Goal: Navigation & Orientation: Find specific page/section

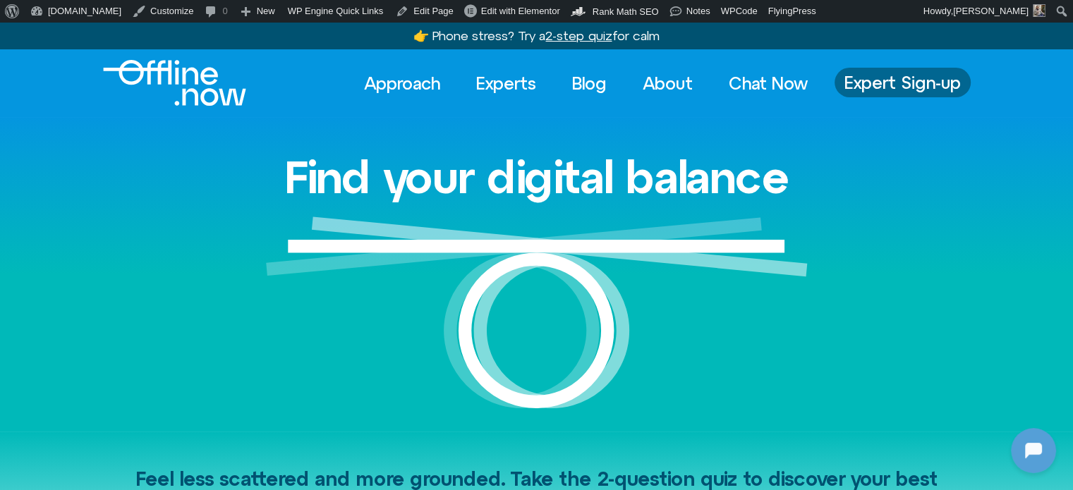
click at [880, 83] on span "Expert Sign-up" at bounding box center [902, 82] width 116 height 18
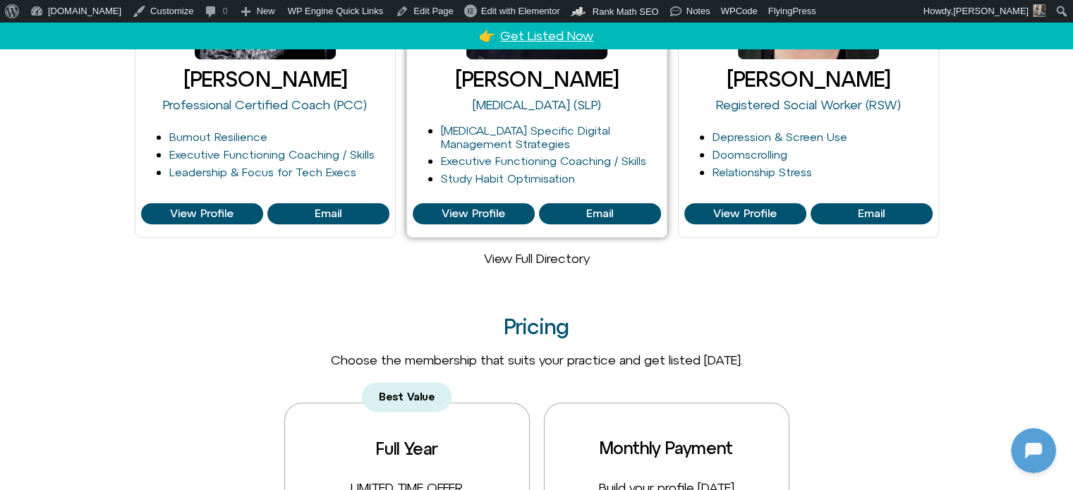
scroll to position [776, 0]
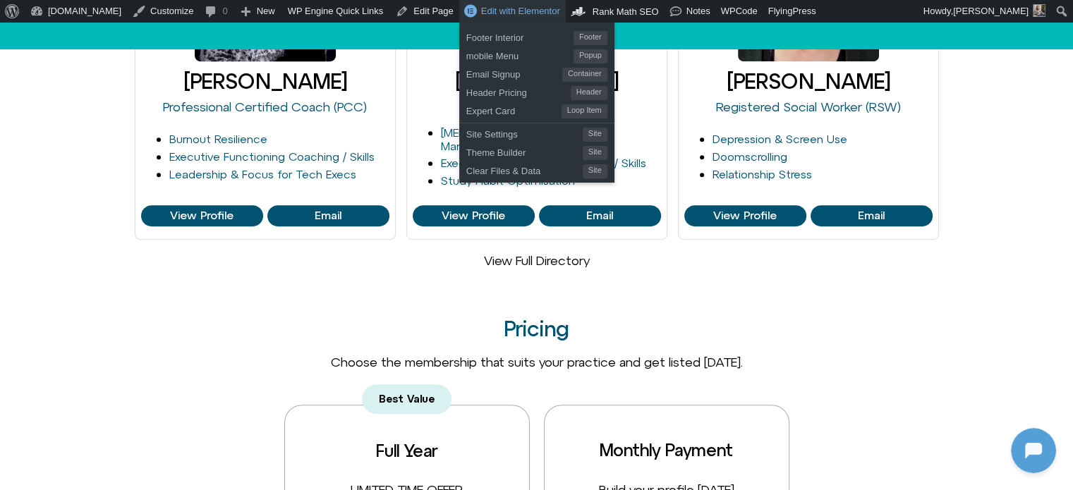
click at [481, 16] on span "Edit with Elementor" at bounding box center [520, 11] width 79 height 11
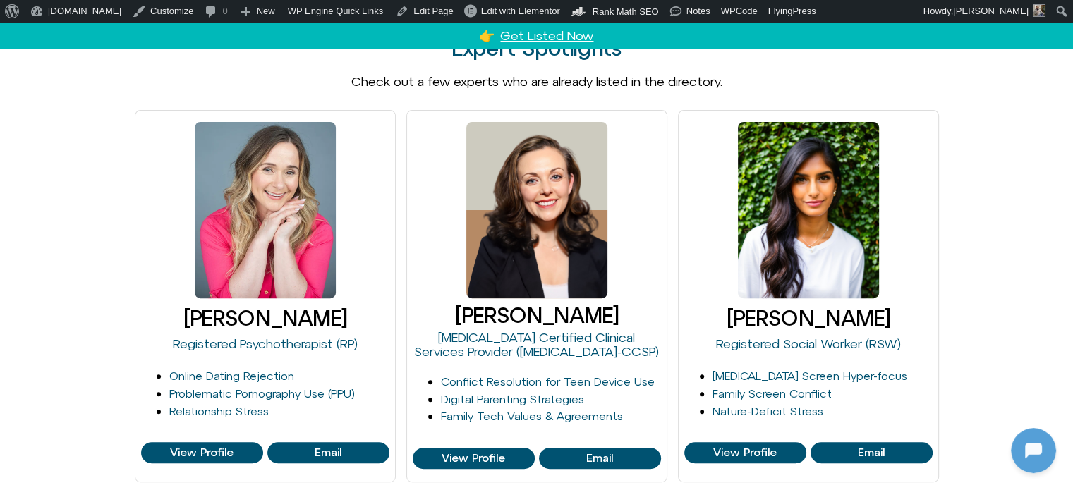
scroll to position [564, 0]
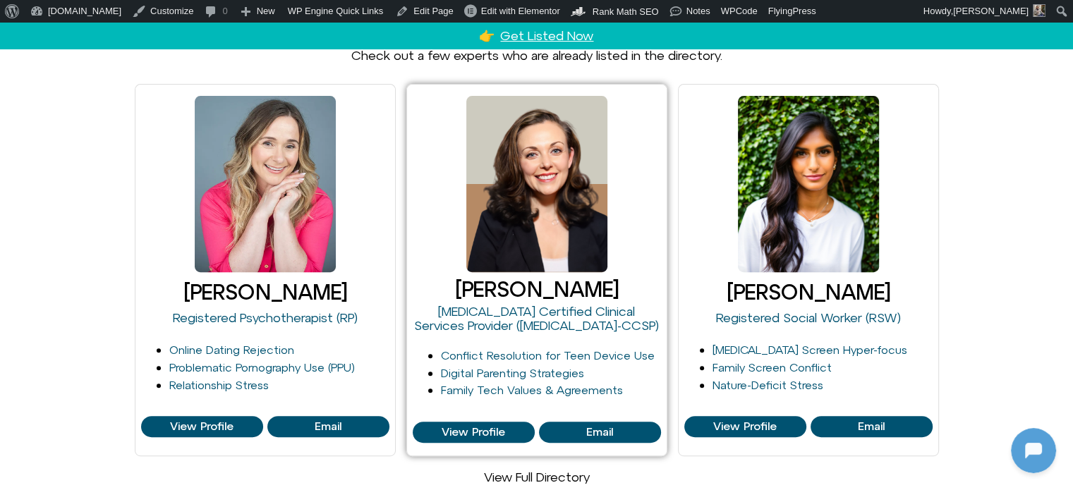
click at [499, 296] on h3 "[PERSON_NAME]" at bounding box center [537, 289] width 248 height 23
click at [500, 294] on h3 "Melina Viola" at bounding box center [537, 289] width 248 height 23
click at [500, 293] on h3 "Melina Viola" at bounding box center [537, 289] width 248 height 23
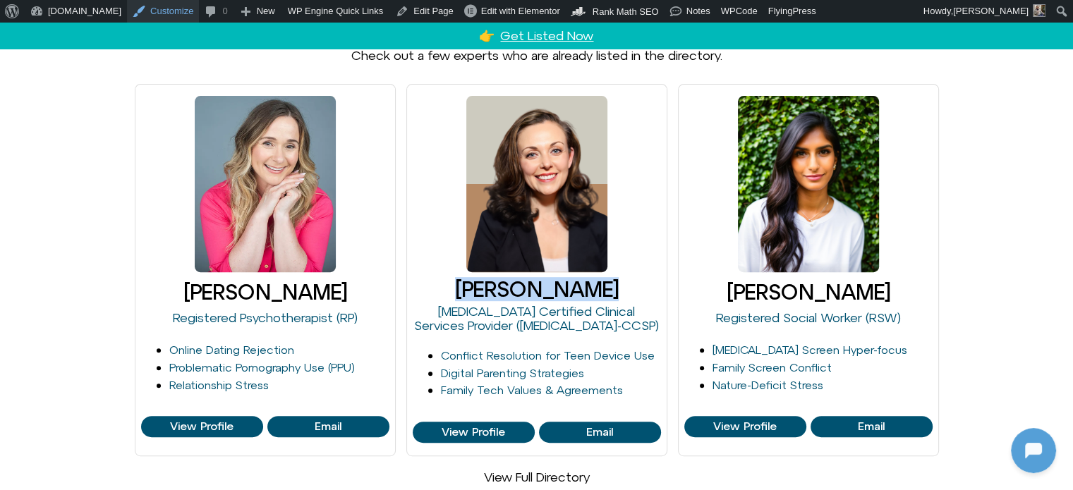
copy div "Melina Viola"
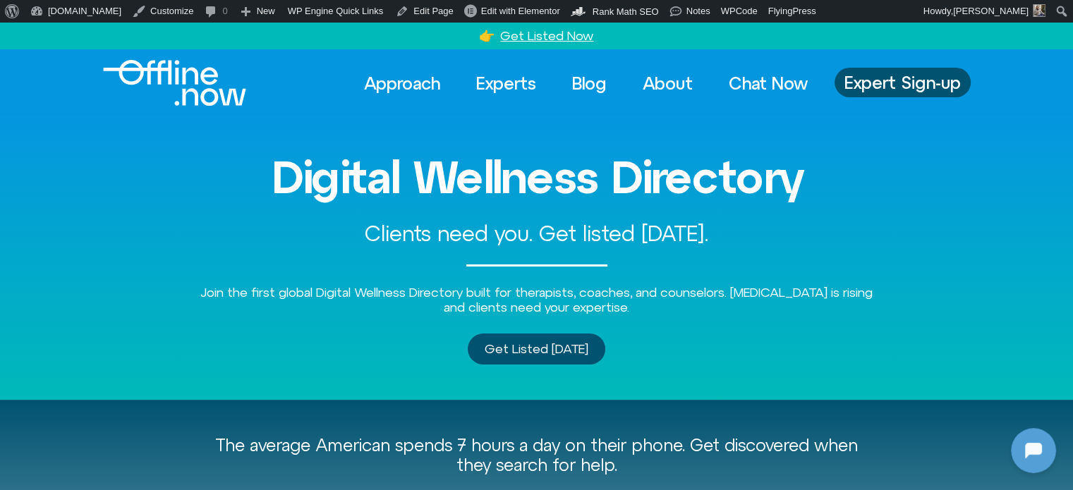
scroll to position [143, 0]
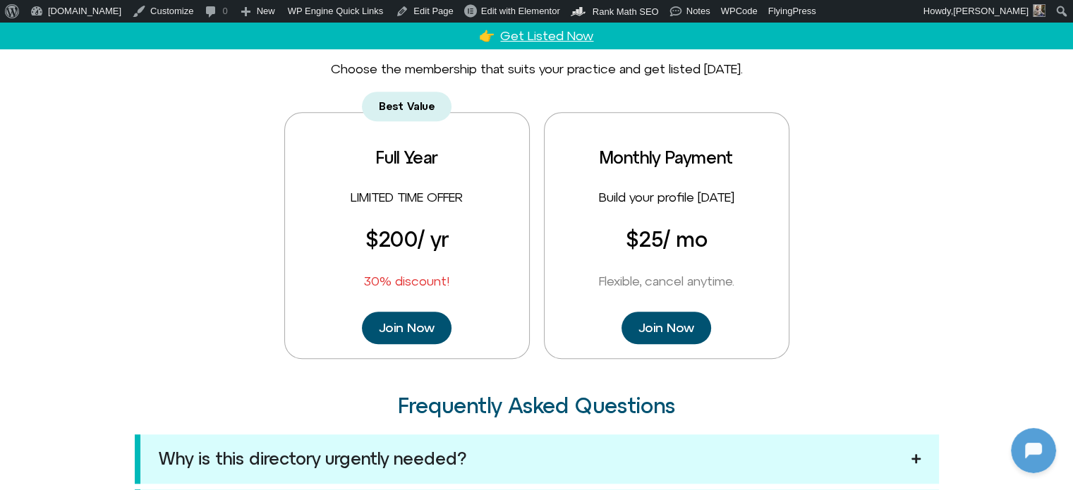
scroll to position [1033, 0]
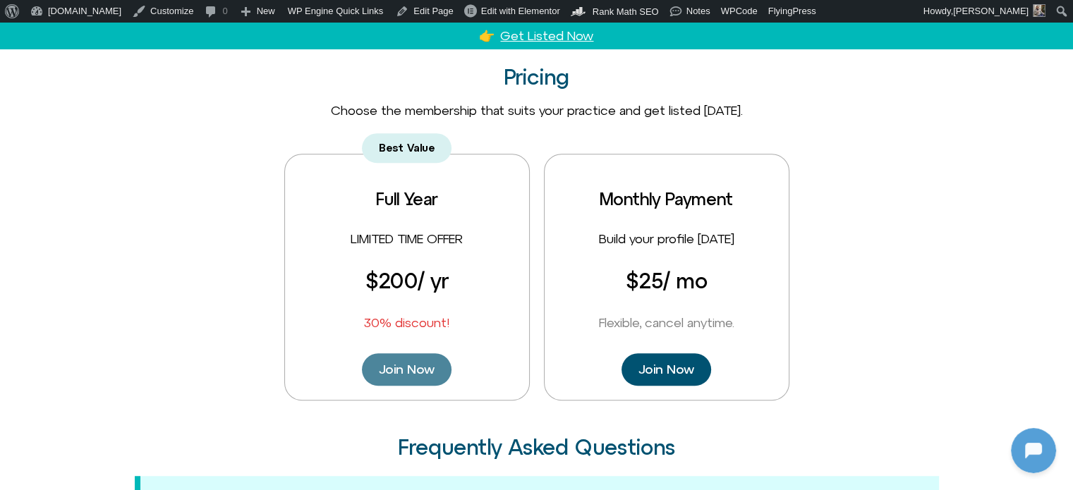
click at [393, 366] on span "Join Now" at bounding box center [407, 370] width 56 height 16
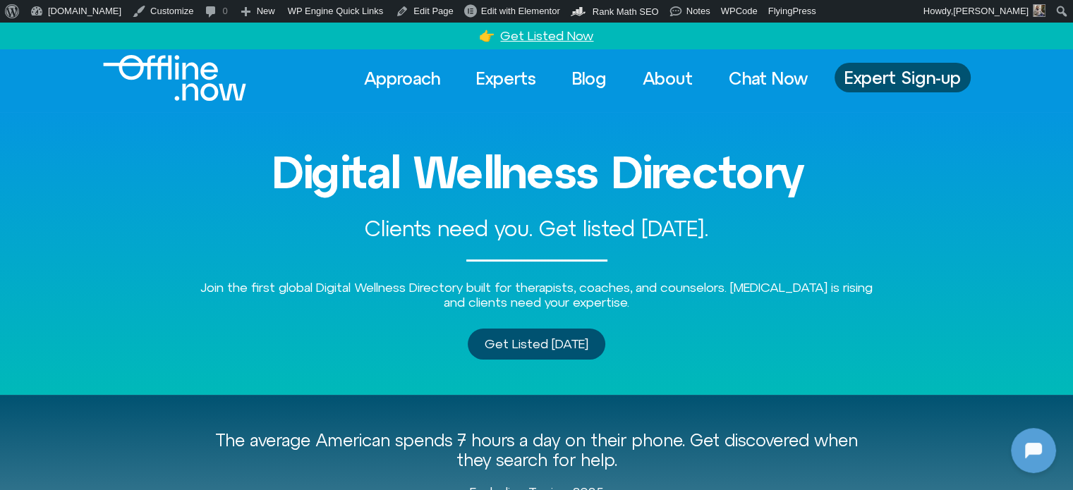
scroll to position [0, 0]
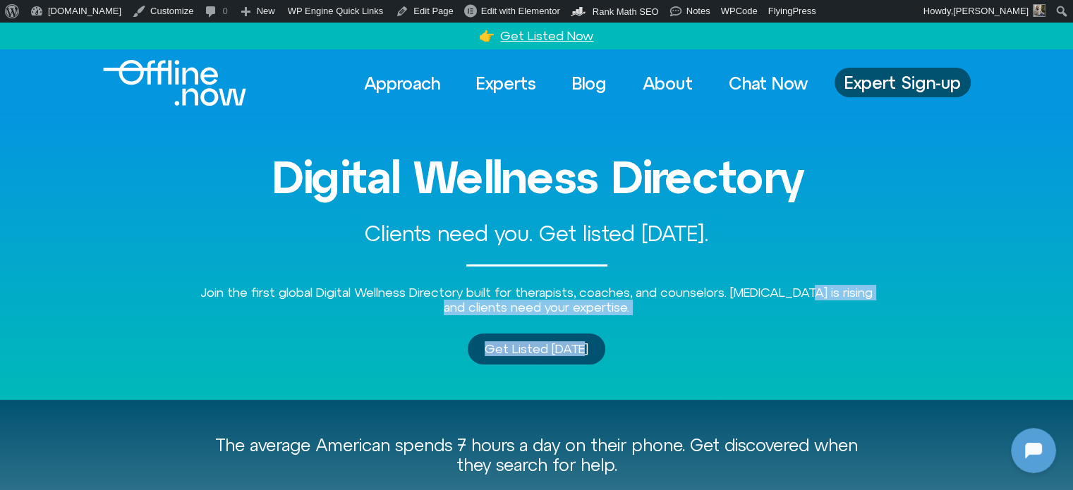
drag, startPoint x: 808, startPoint y: 305, endPoint x: 829, endPoint y: 294, distance: 24.0
click at [828, 294] on div "Digital Wellness Directory Clients need you. Get listed [DATE]. Join the first …" at bounding box center [537, 258] width 804 height 282
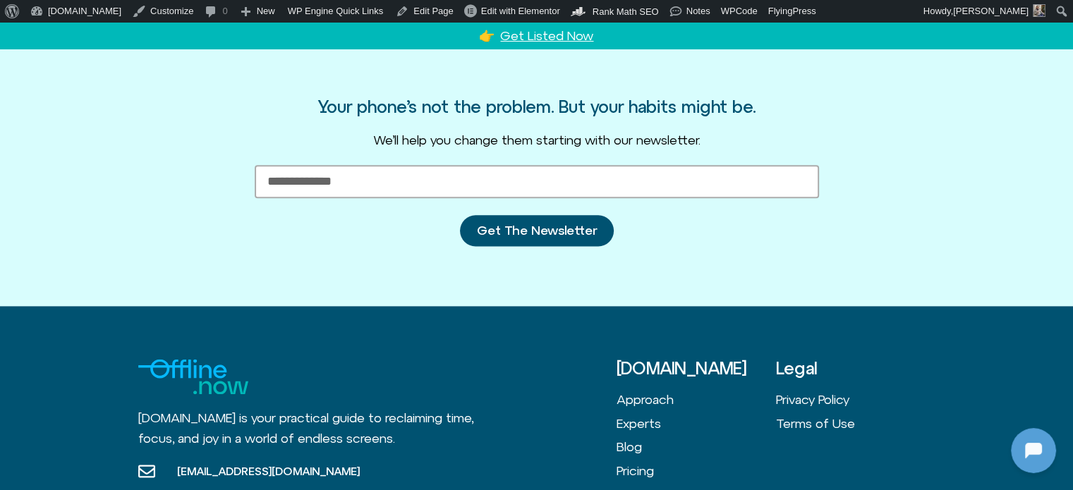
scroll to position [1758, 0]
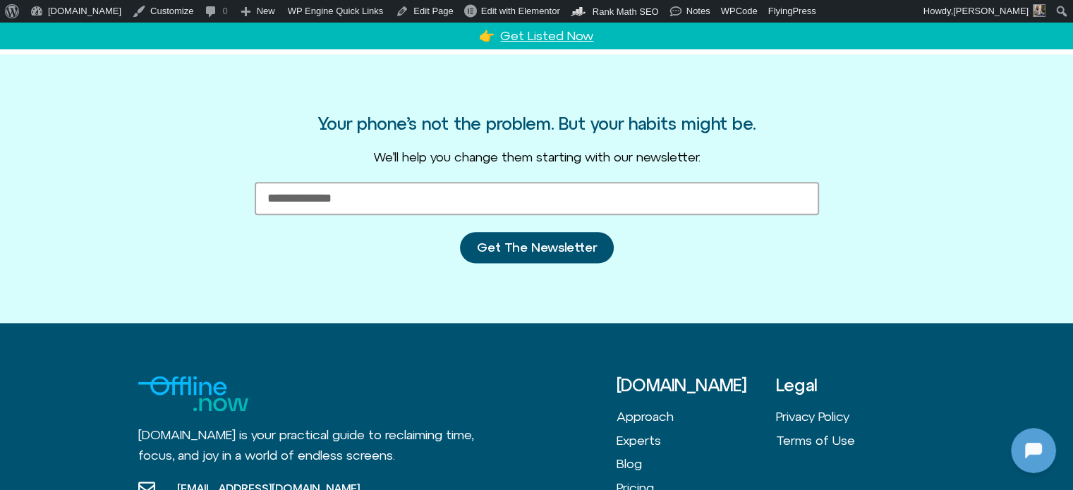
click at [181, 380] on img at bounding box center [193, 393] width 110 height 35
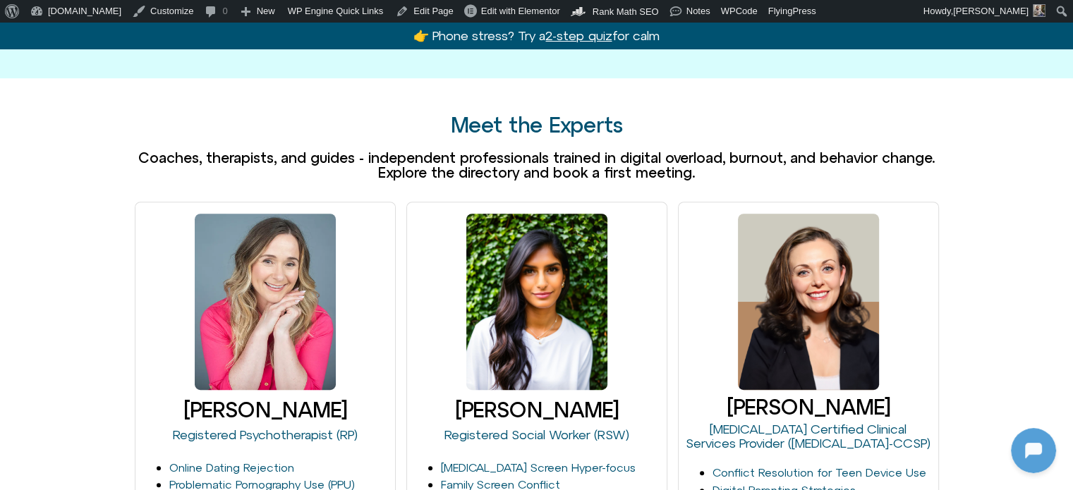
scroll to position [1016, 0]
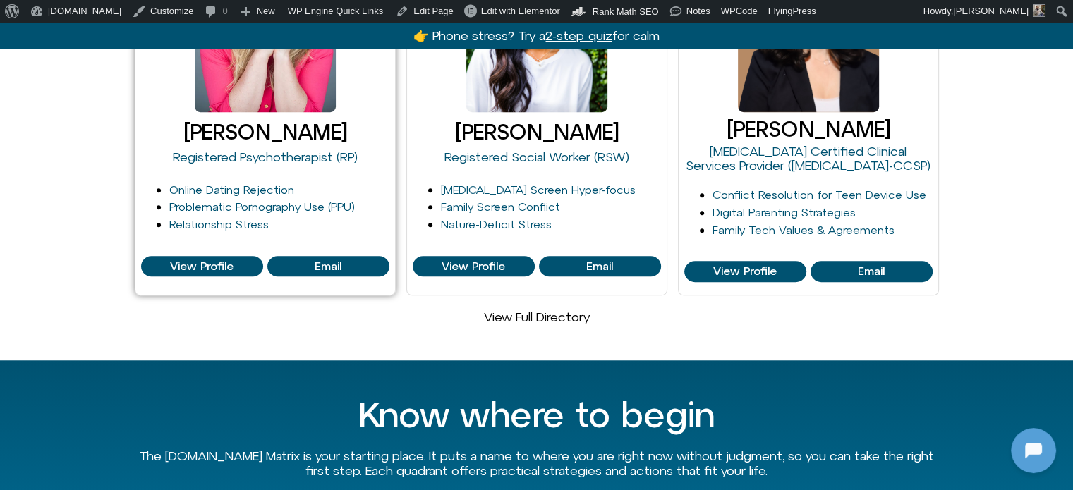
scroll to position [1014, 0]
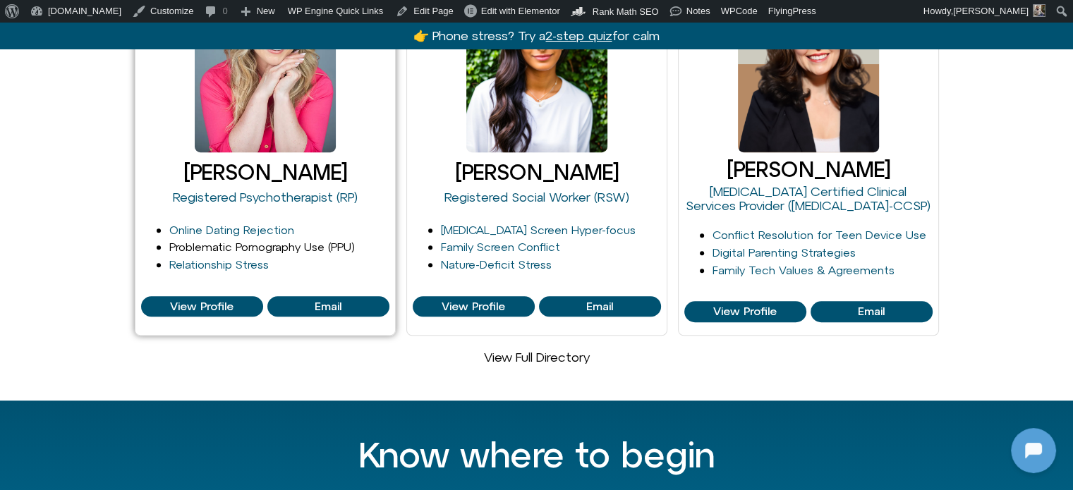
click at [235, 241] on link "Problematic Pornography Use (PPU)" at bounding box center [261, 247] width 185 height 13
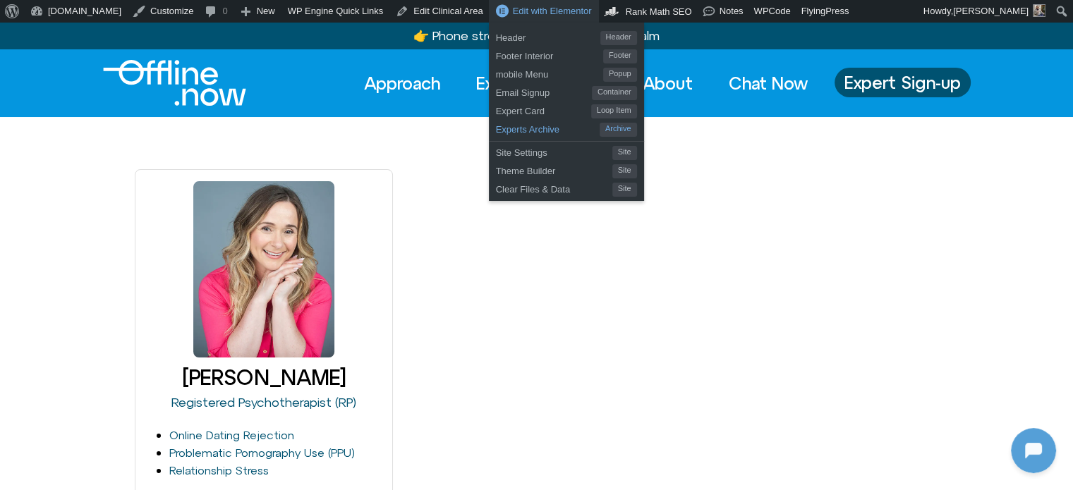
click at [497, 128] on span "Experts Archive" at bounding box center [548, 127] width 104 height 18
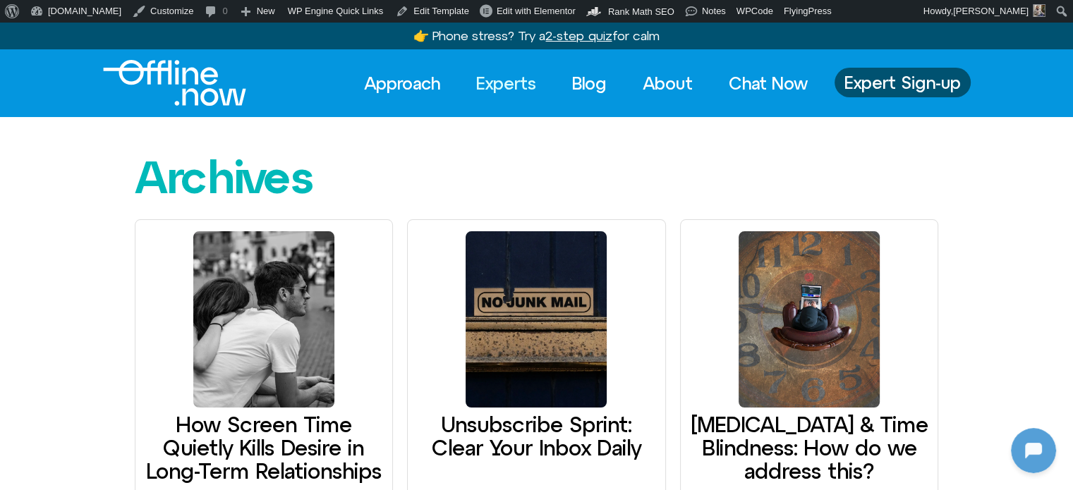
click at [497, 79] on link "Experts" at bounding box center [505, 83] width 85 height 31
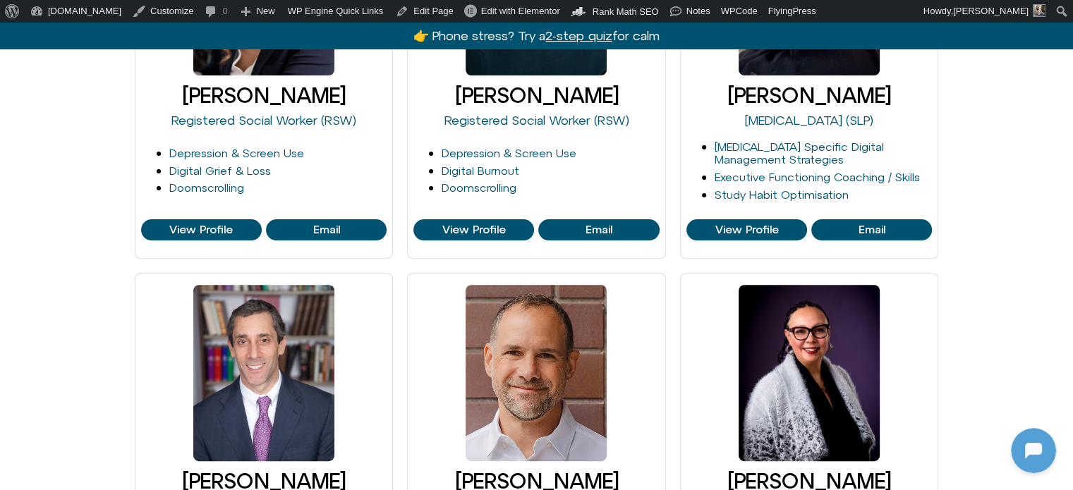
scroll to position [423, 0]
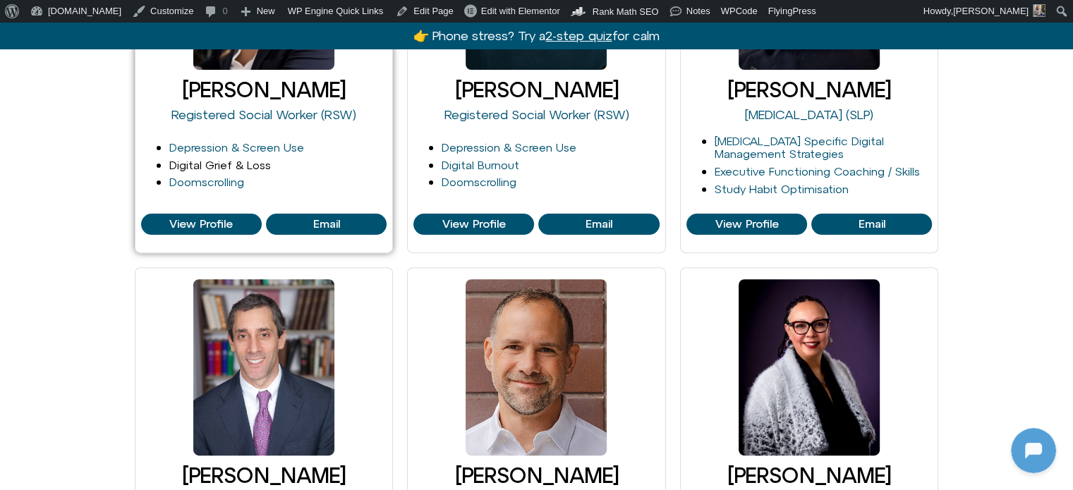
click at [220, 167] on link "Digital Grief & Loss" at bounding box center [220, 165] width 102 height 13
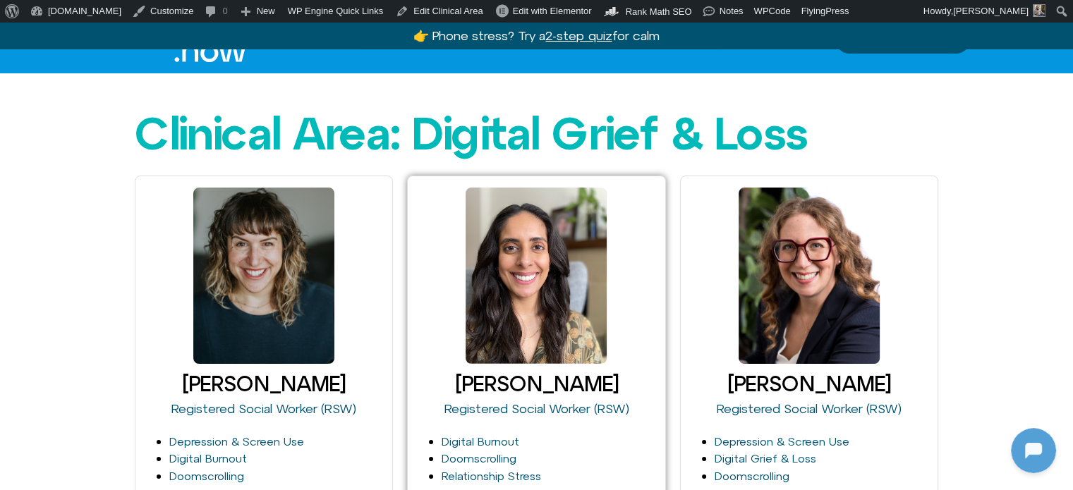
scroll to position [282, 0]
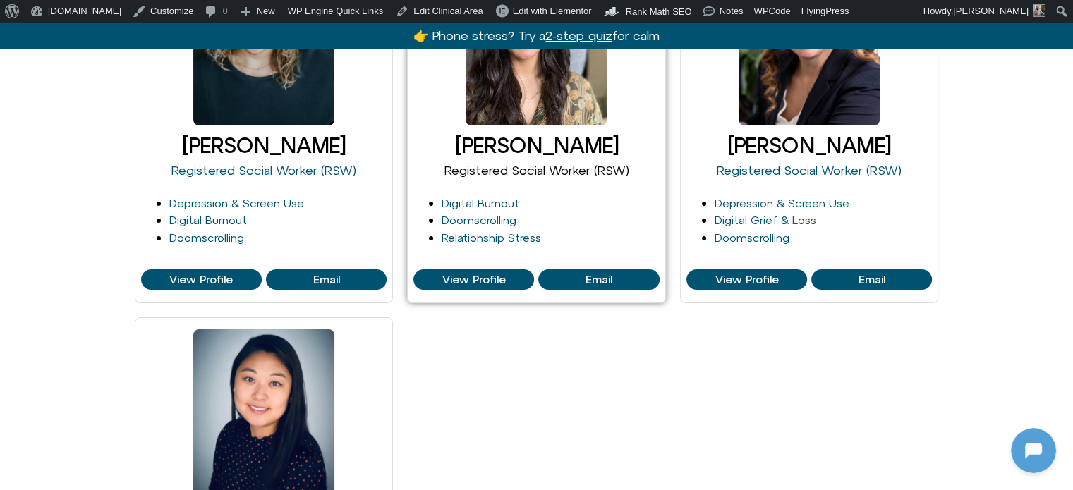
click at [487, 163] on link "Registered Social Worker (RSW)" at bounding box center [536, 170] width 185 height 15
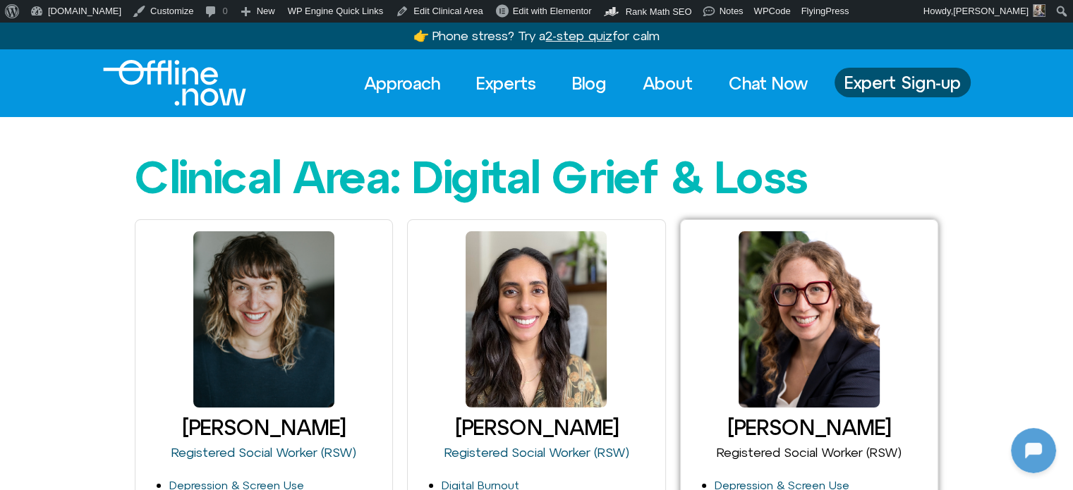
click at [806, 445] on link "Registered Social Worker (RSW)" at bounding box center [809, 452] width 185 height 15
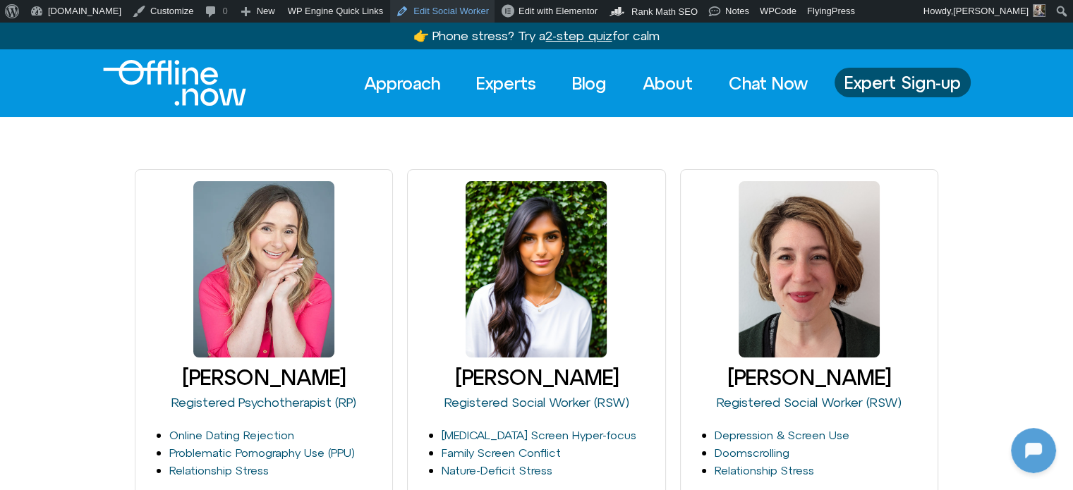
click at [390, 13] on link "Edit Social Worker" at bounding box center [442, 11] width 104 height 23
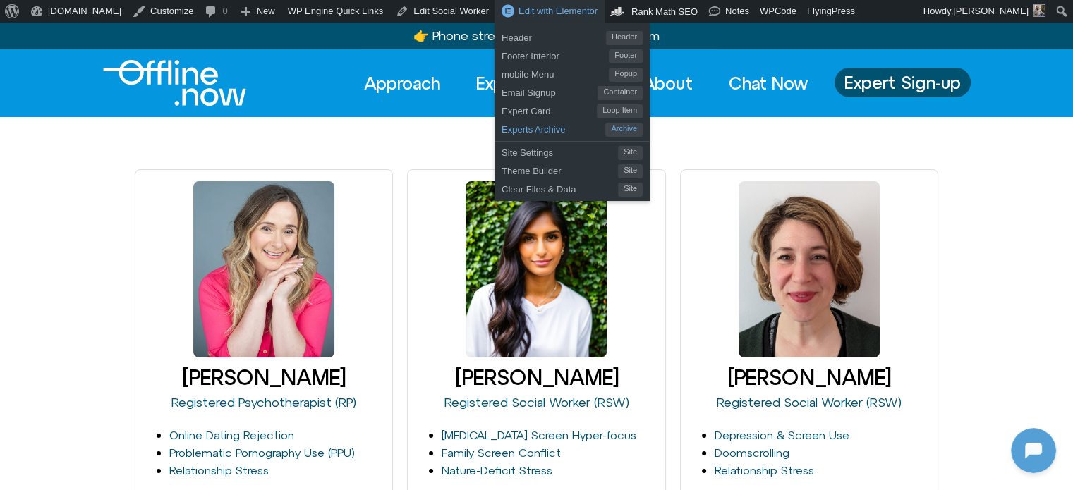
click at [502, 130] on span "Experts Archive" at bounding box center [553, 127] width 104 height 18
click at [501, 130] on span "Experts Archive" at bounding box center [553, 127] width 104 height 18
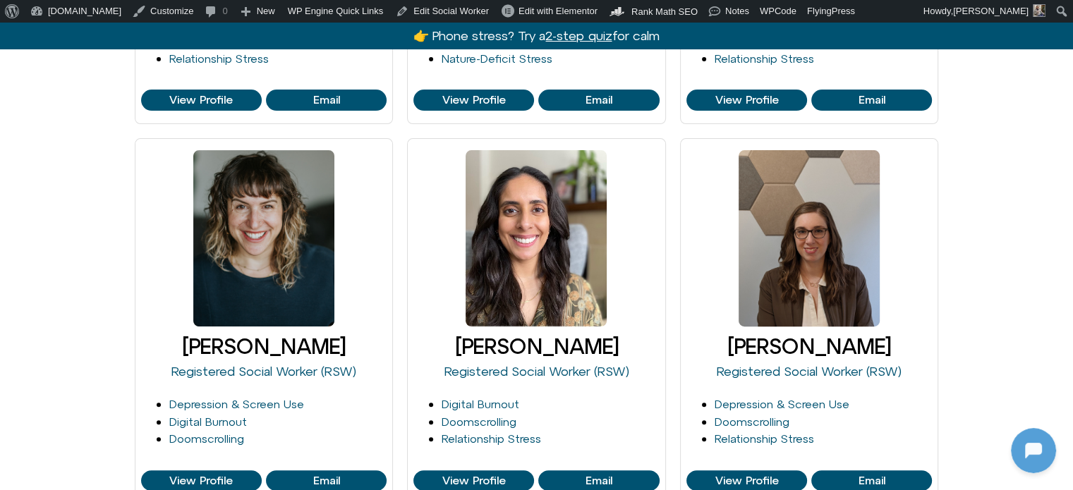
scroll to position [423, 0]
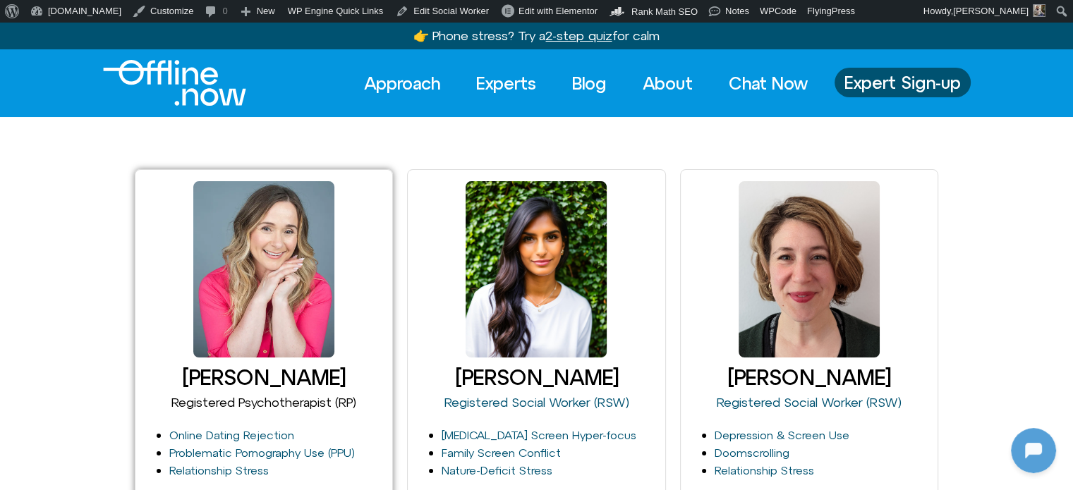
click at [265, 404] on link "Registered Psychotherapist (RP)" at bounding box center [263, 402] width 185 height 15
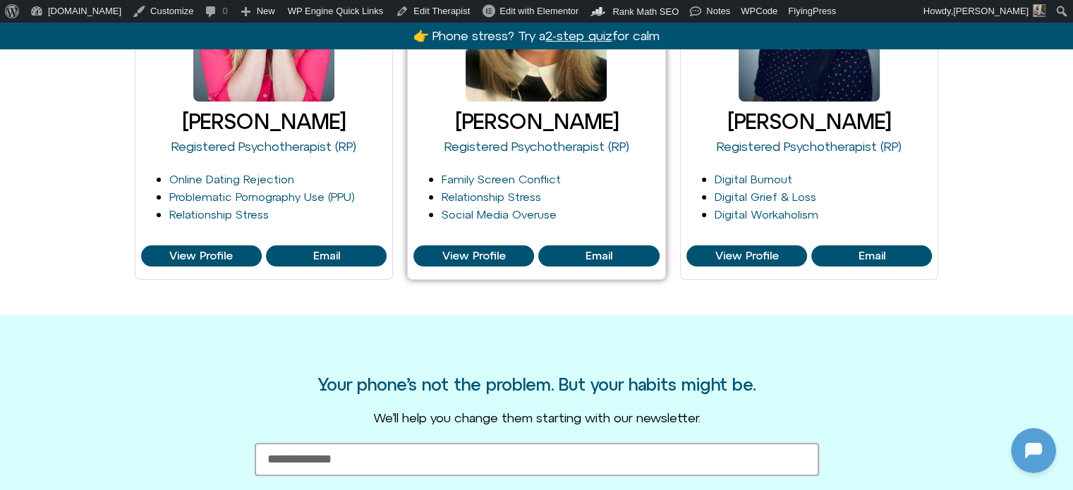
scroll to position [282, 0]
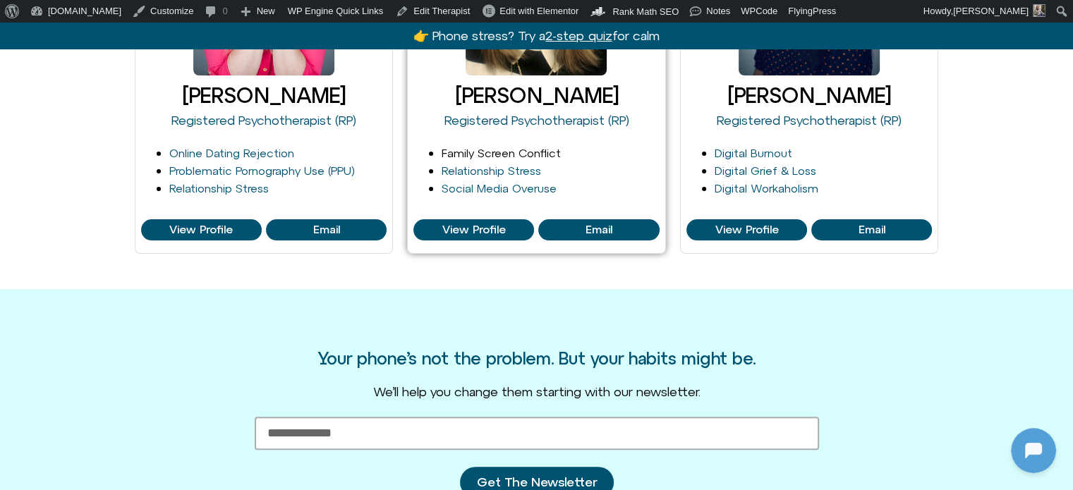
click at [513, 149] on link "Family Screen Conflict" at bounding box center [501, 153] width 119 height 13
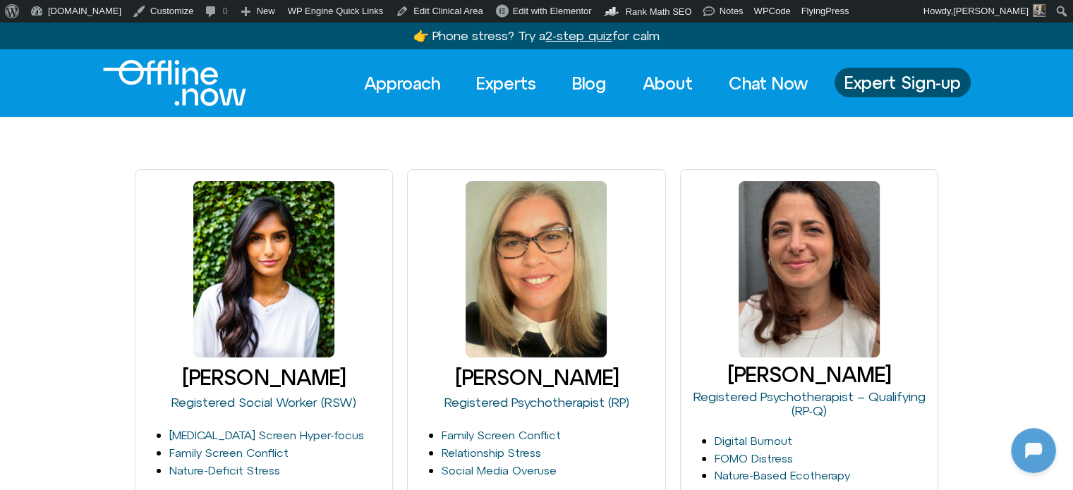
scroll to position [282, 0]
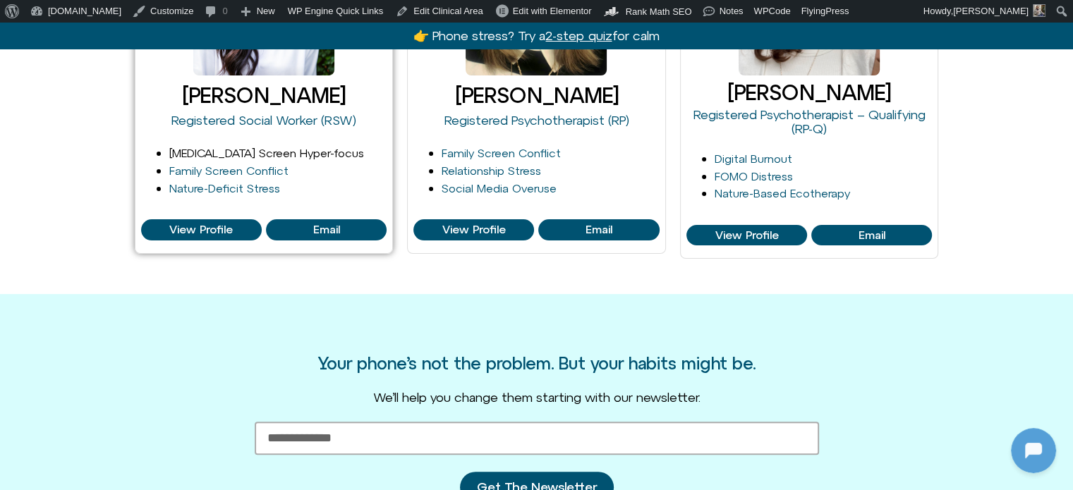
click at [268, 148] on link "[MEDICAL_DATA] Screen Hyper-focus" at bounding box center [266, 153] width 195 height 13
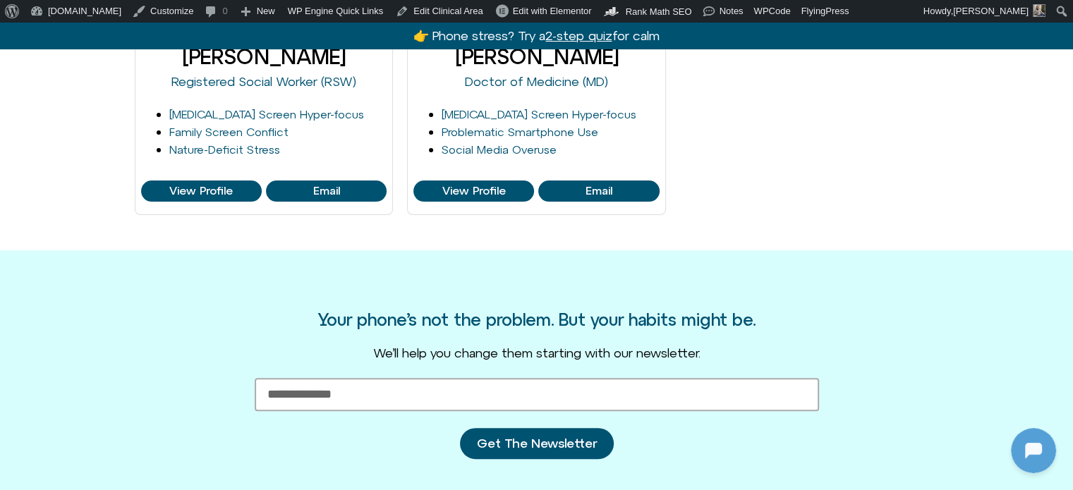
scroll to position [353, 0]
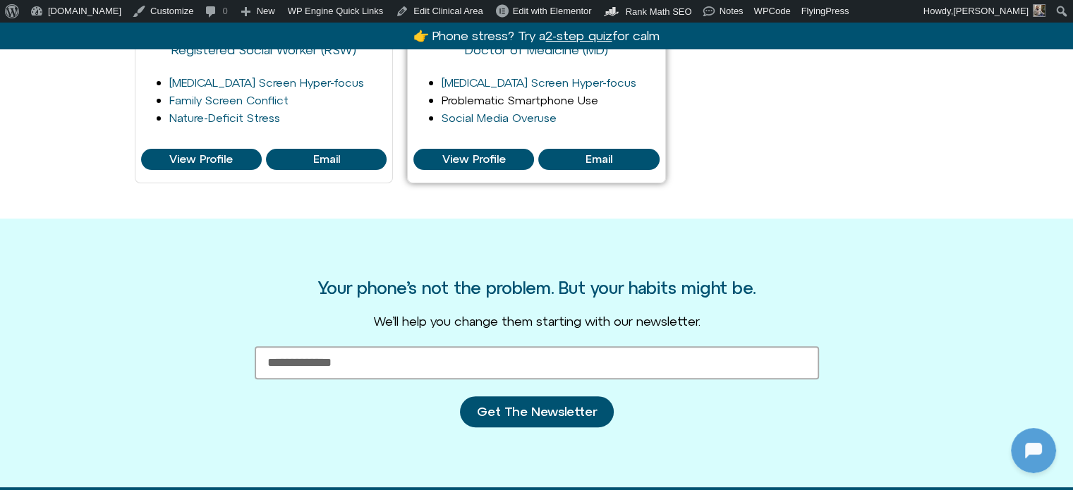
click at [491, 96] on link "Problematic Smartphone Use" at bounding box center [520, 100] width 157 height 13
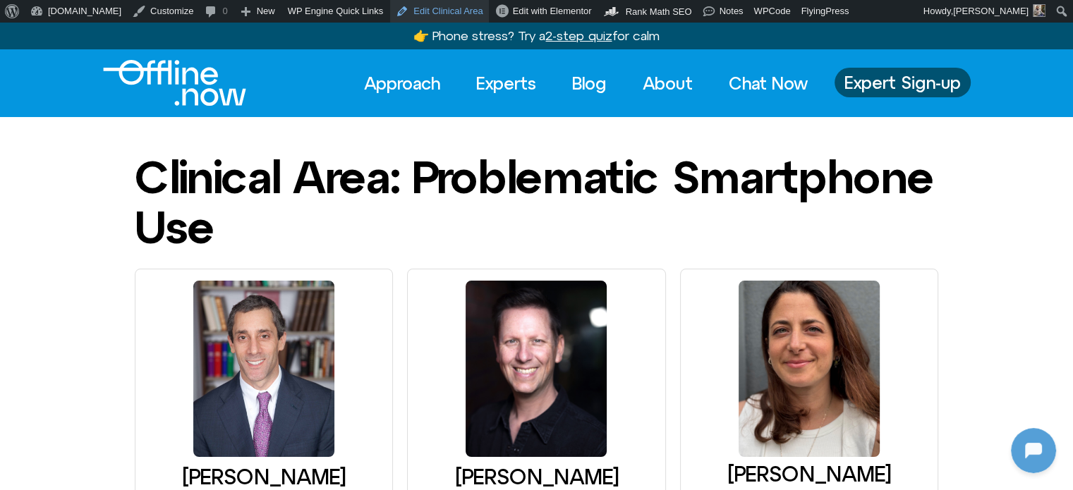
click at [390, 13] on link "Edit Clinical Area" at bounding box center [439, 11] width 98 height 23
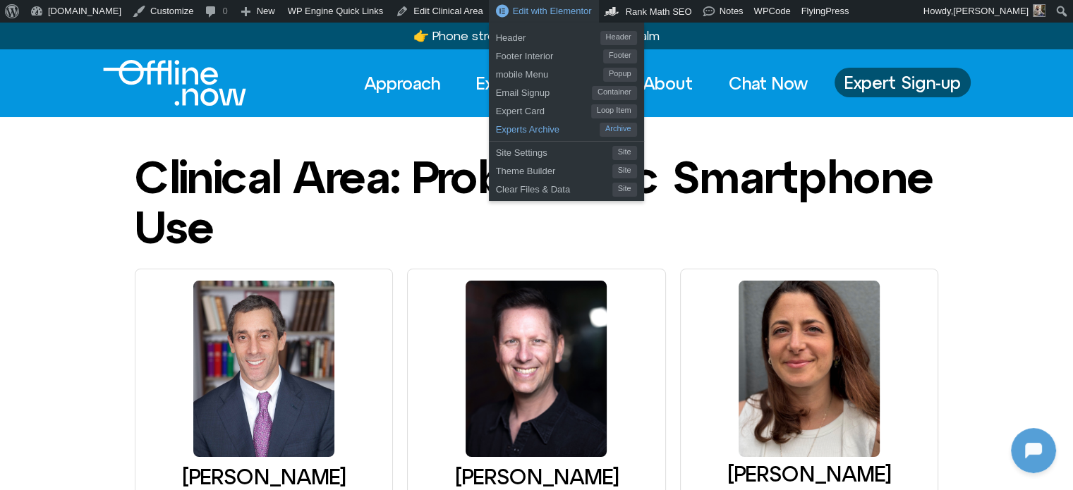
click at [496, 131] on span "Experts Archive" at bounding box center [548, 127] width 104 height 18
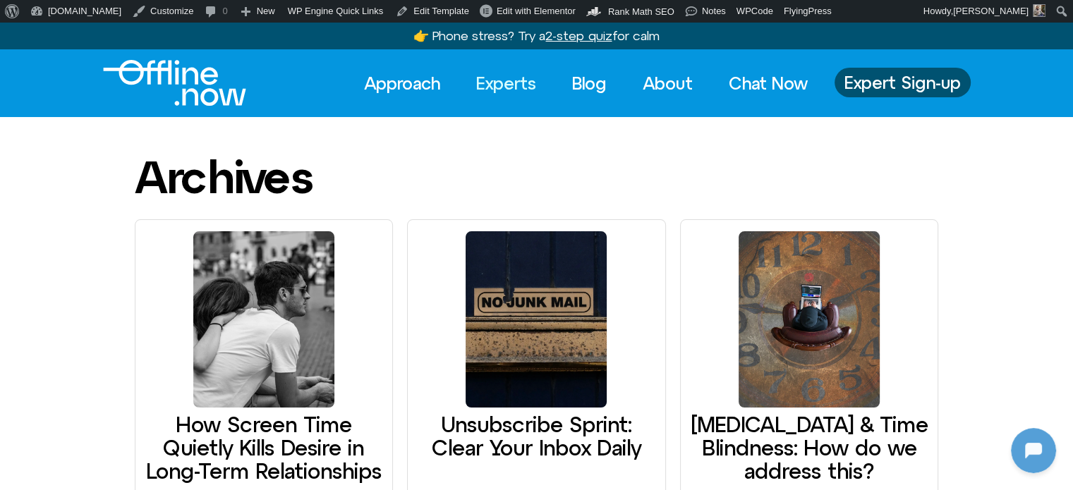
click at [505, 85] on link "Experts" at bounding box center [505, 83] width 85 height 31
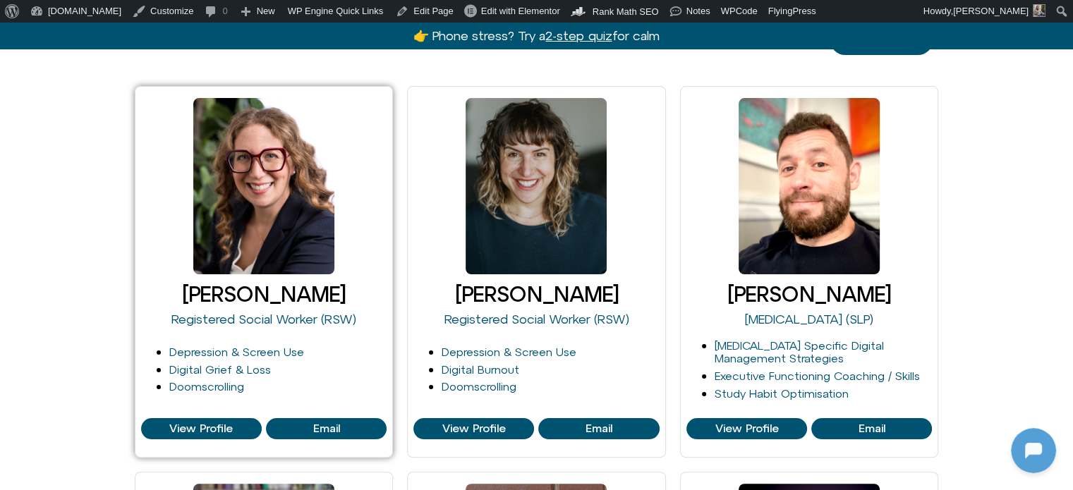
scroll to position [353, 0]
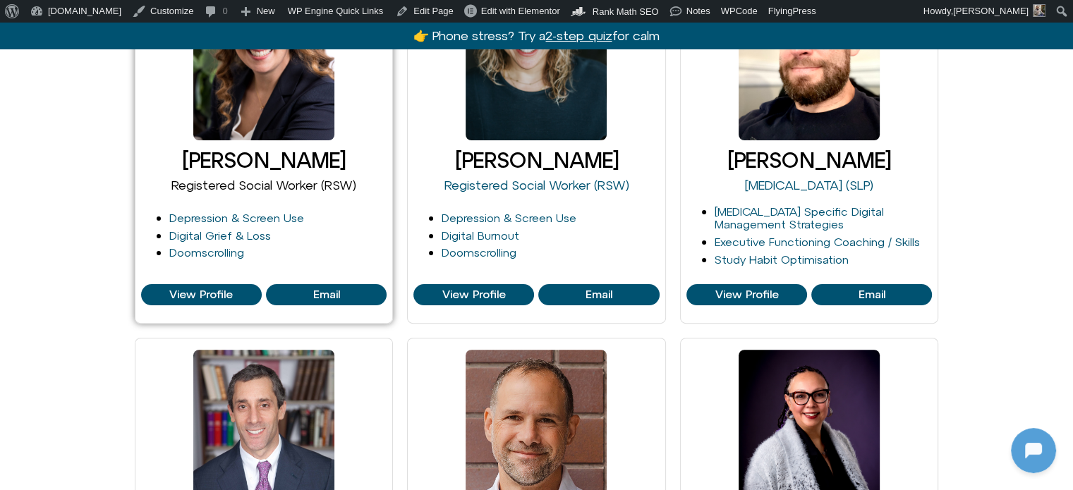
click at [257, 178] on link "Registered Social Worker (RSW)" at bounding box center [263, 185] width 185 height 15
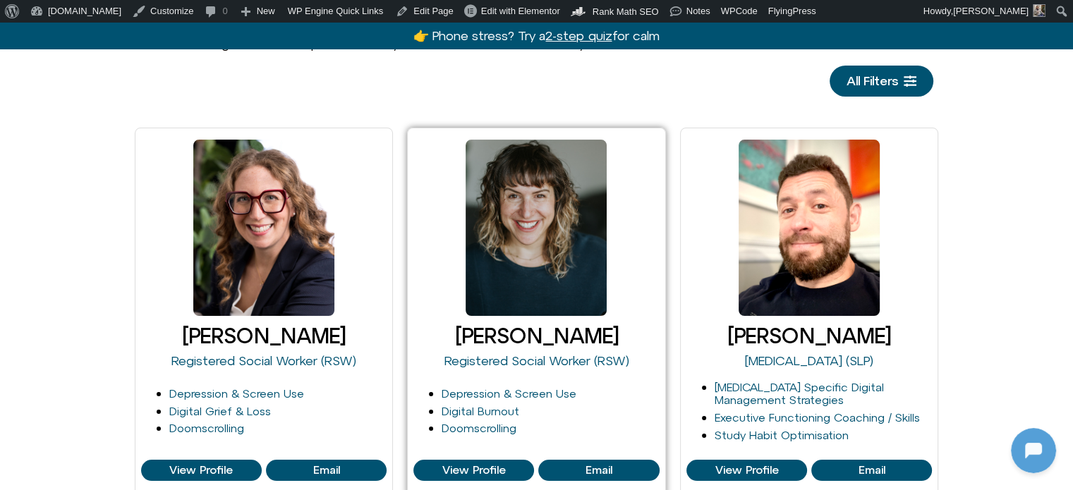
scroll to position [0, 0]
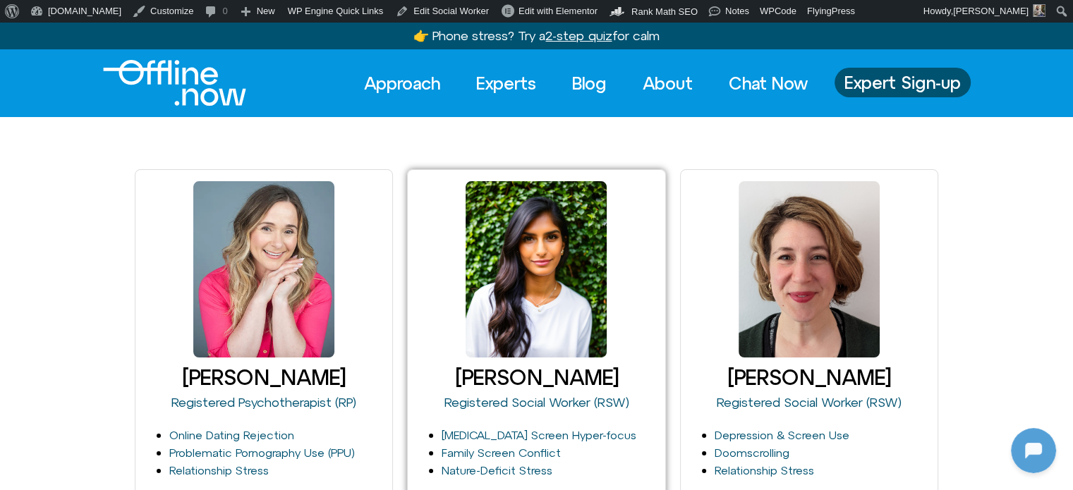
drag, startPoint x: 0, startPoint y: 0, endPoint x: 548, endPoint y: 234, distance: 596.0
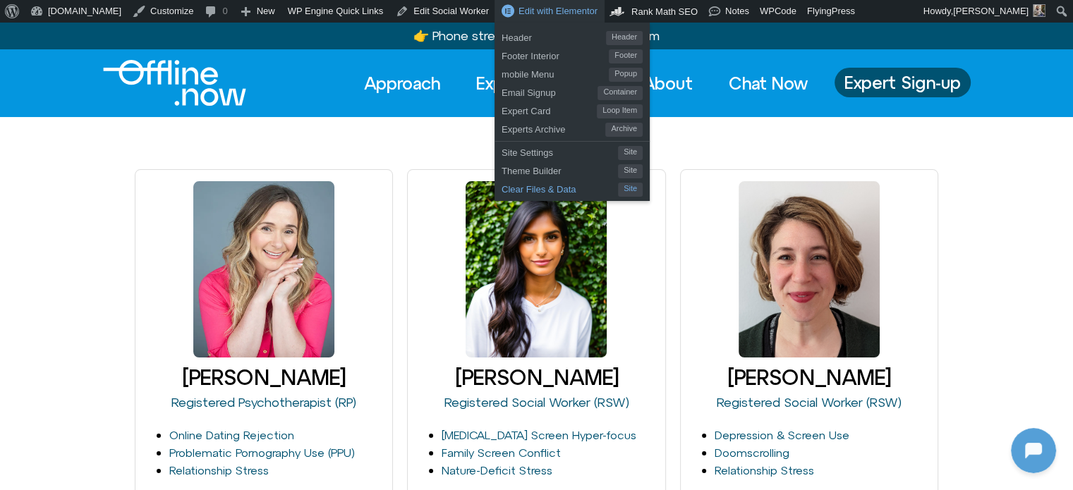
drag, startPoint x: 484, startPoint y: 188, endPoint x: 554, endPoint y: 188, distance: 70.5
click at [501, 188] on span "Clear Files & Data" at bounding box center [559, 187] width 116 height 18
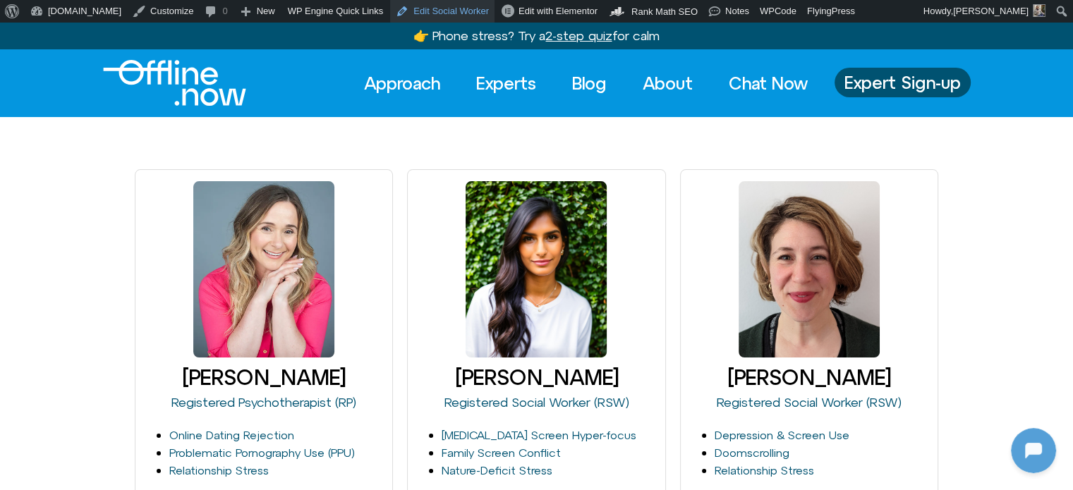
click at [390, 16] on link "Edit Social Worker" at bounding box center [442, 11] width 104 height 23
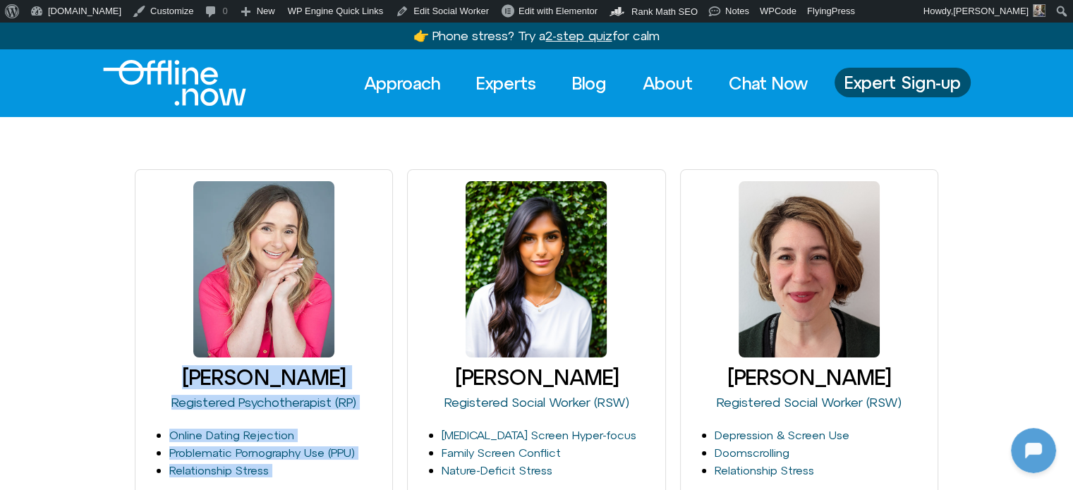
drag, startPoint x: 497, startPoint y: 142, endPoint x: 54, endPoint y: 124, distance: 442.6
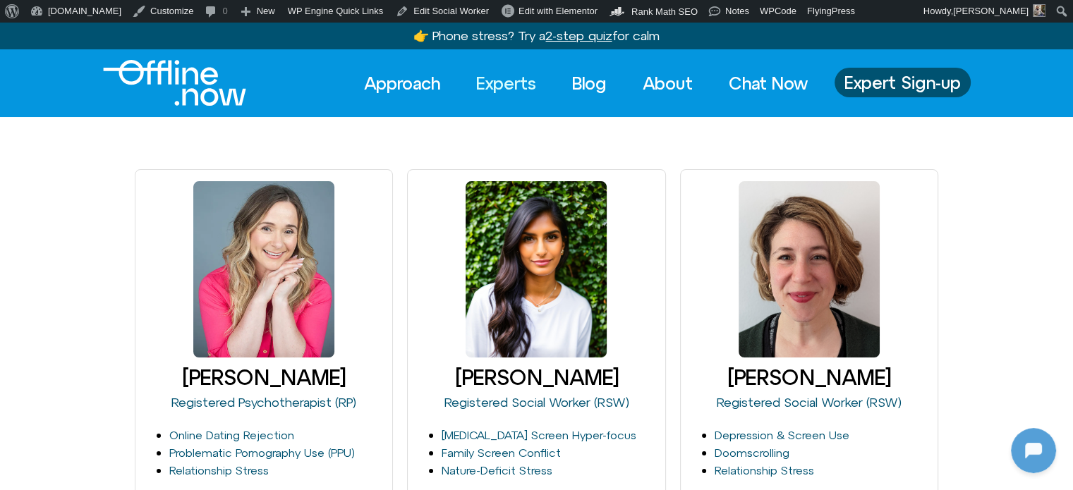
click at [498, 83] on link "Experts" at bounding box center [505, 83] width 85 height 31
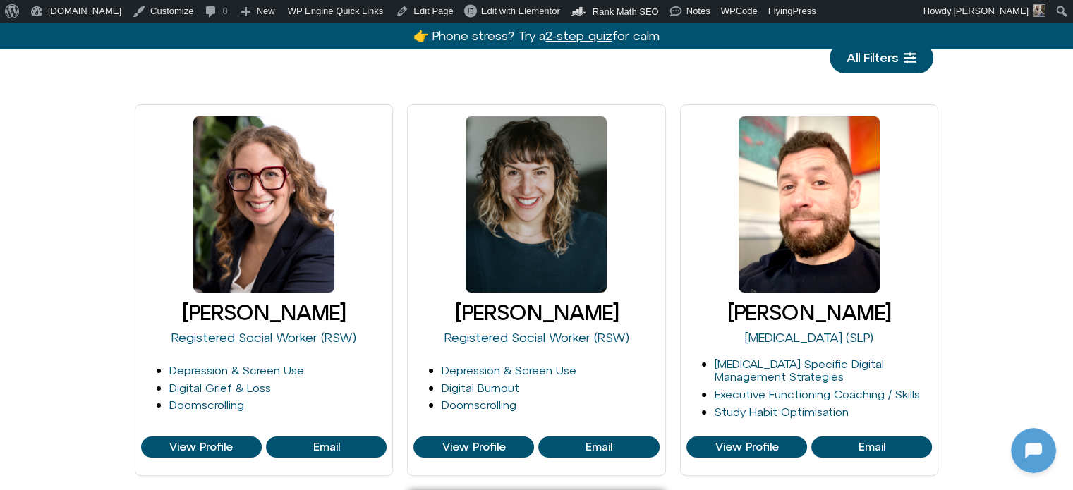
scroll to position [353, 0]
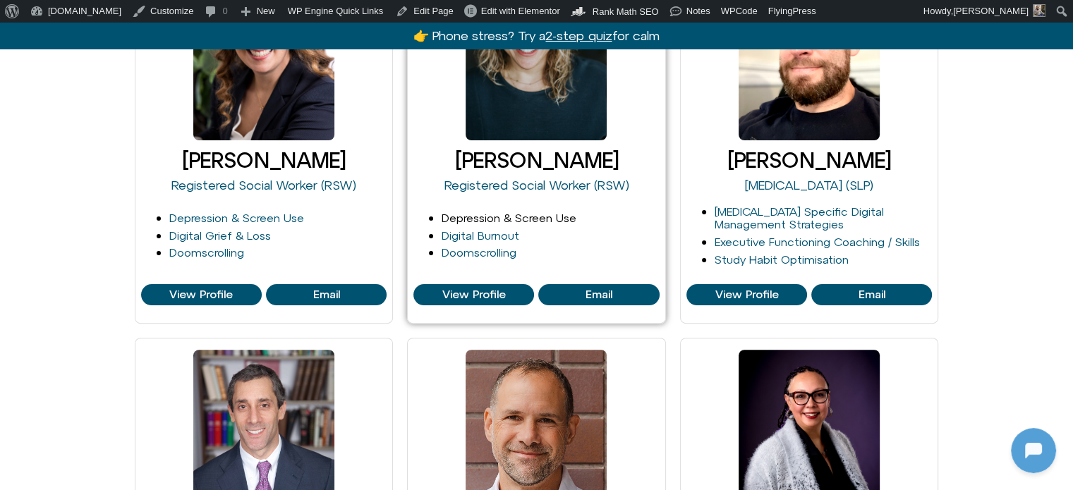
click at [473, 222] on link "Depression & Screen Use" at bounding box center [509, 218] width 135 height 13
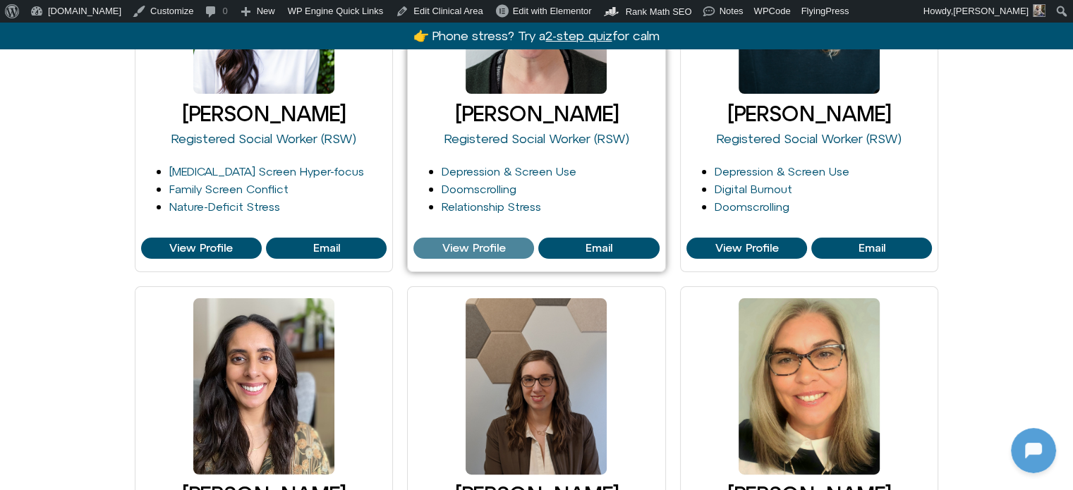
scroll to position [282, 0]
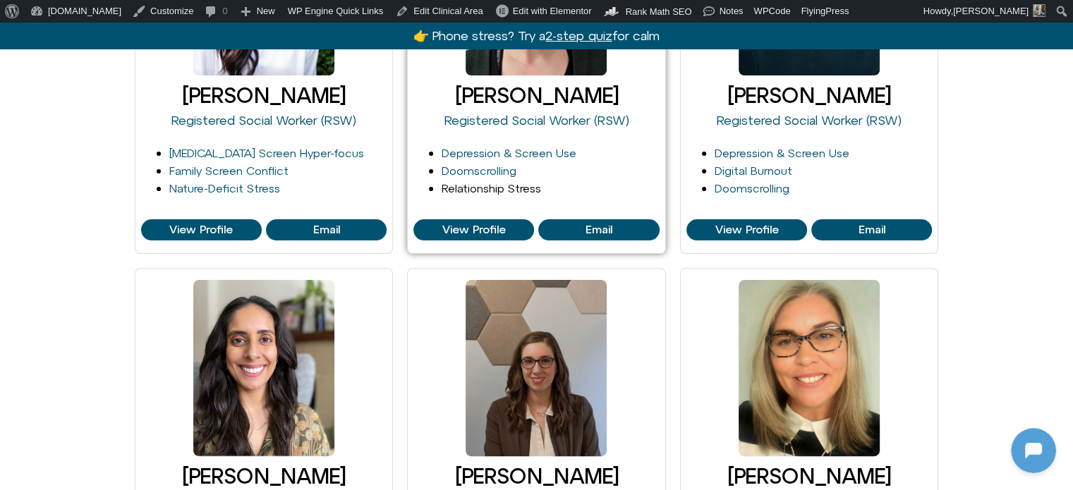
click at [465, 191] on link "Relationship Stress" at bounding box center [491, 188] width 99 height 13
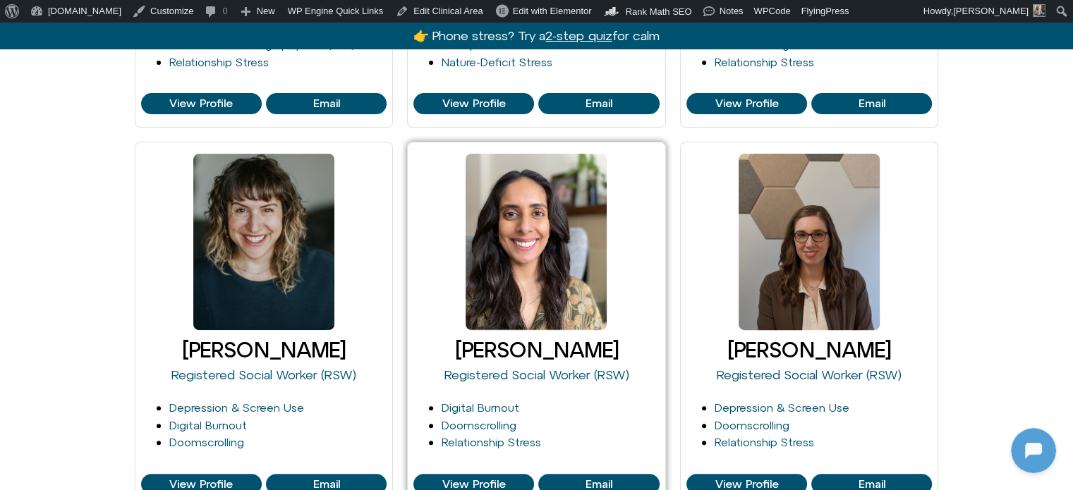
scroll to position [423, 0]
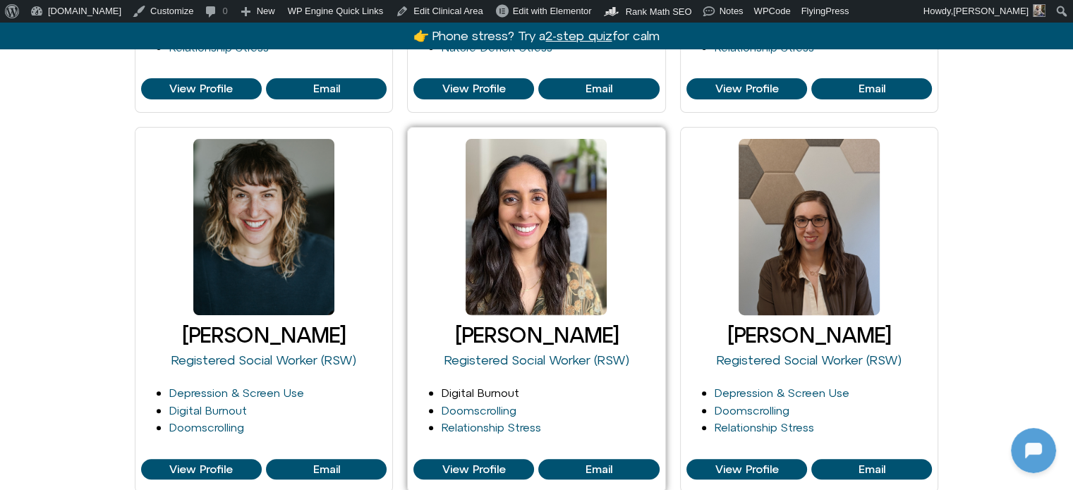
click at [477, 394] on link "Digital Burnout" at bounding box center [481, 393] width 78 height 13
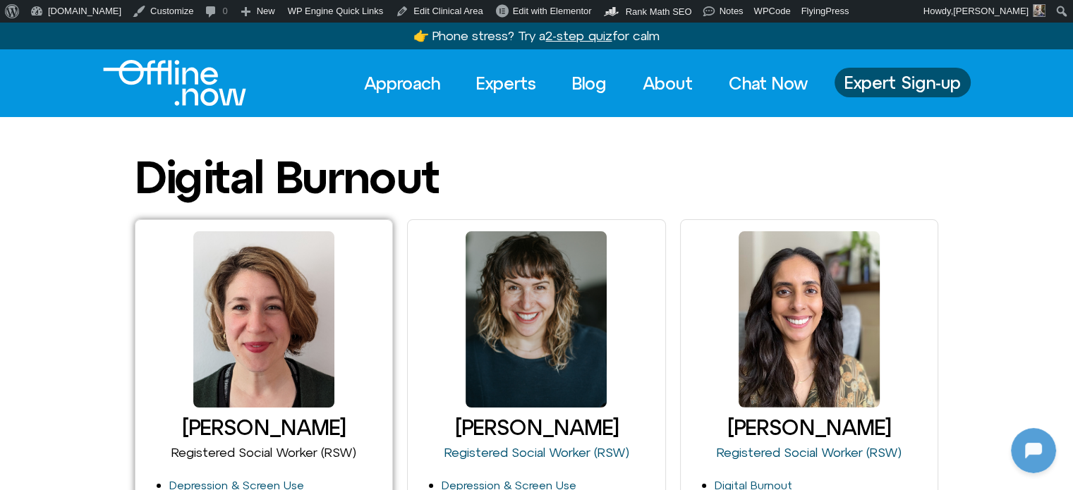
click at [241, 455] on link "Registered Social Worker (RSW)" at bounding box center [263, 452] width 185 height 15
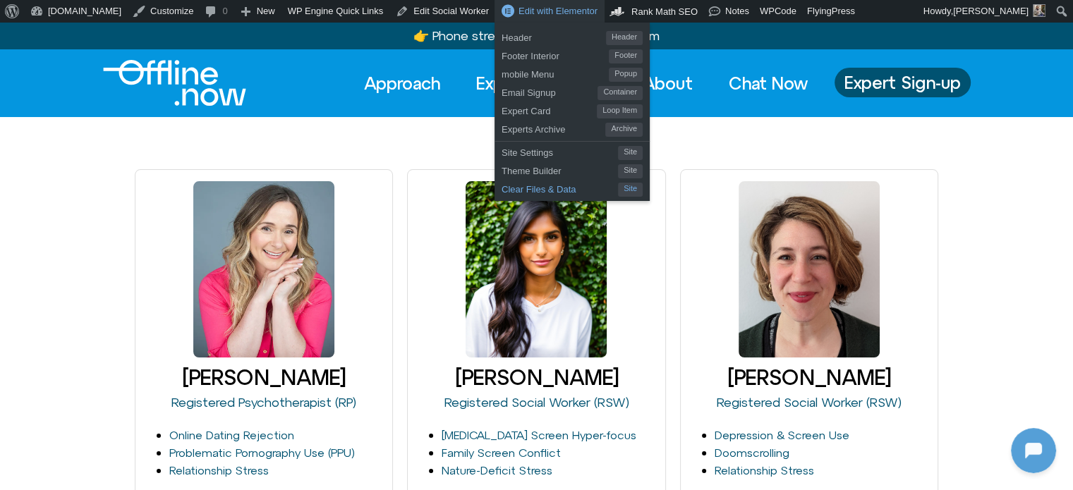
click at [511, 183] on span "Clear Files & Data" at bounding box center [559, 187] width 116 height 18
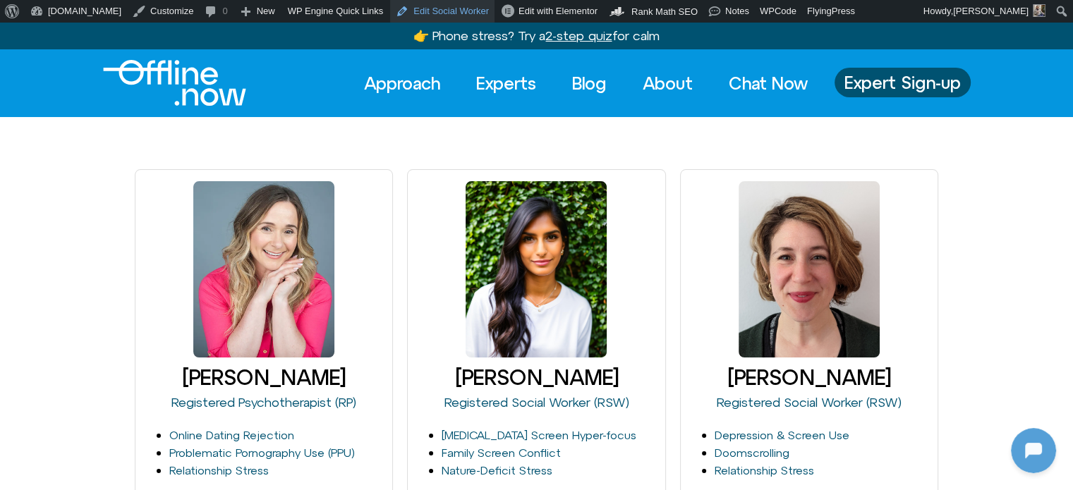
click at [403, 15] on link "Edit Social Worker" at bounding box center [442, 11] width 104 height 23
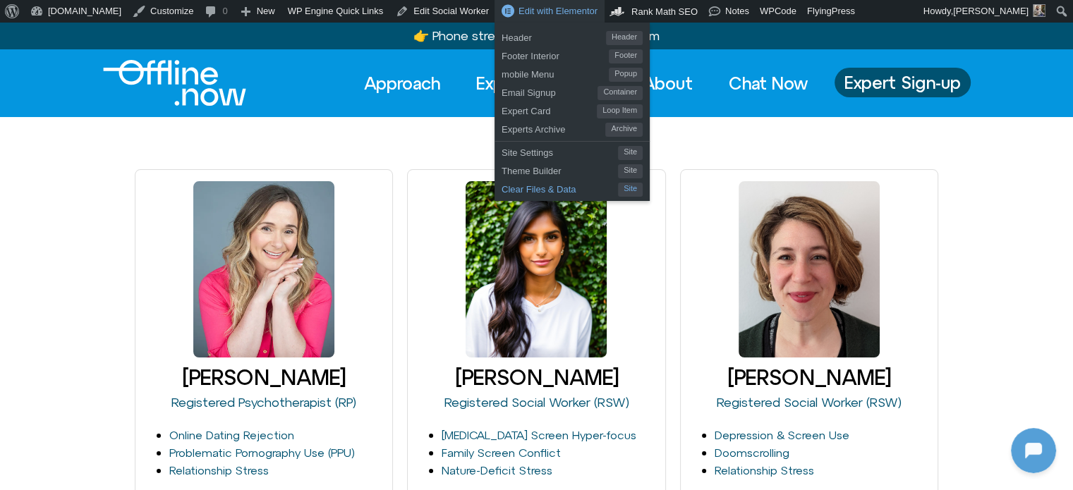
click at [501, 188] on span "Clear Files & Data" at bounding box center [559, 187] width 116 height 18
click at [501, 189] on span "Clear Files & Data" at bounding box center [559, 187] width 116 height 18
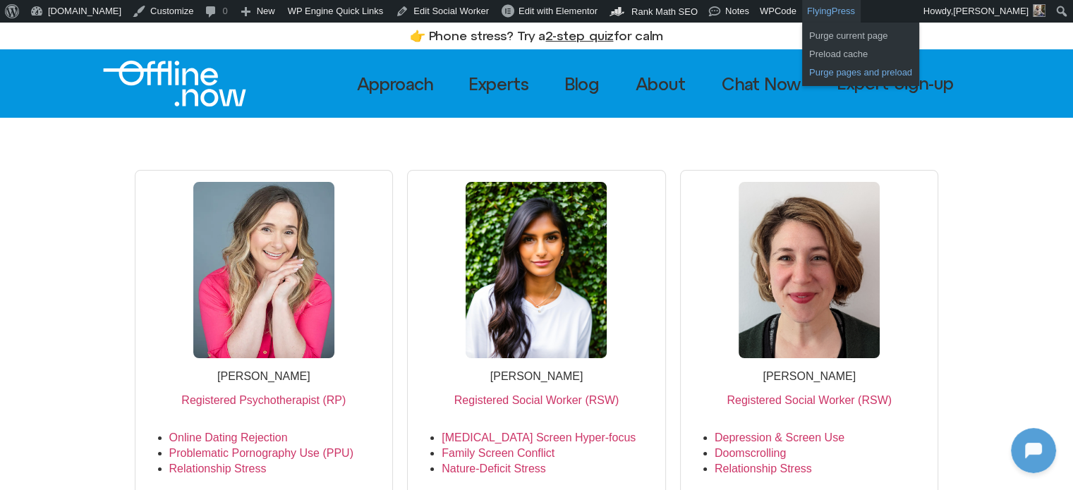
click at [802, 71] on link "Purge pages and preload" at bounding box center [860, 72] width 117 height 18
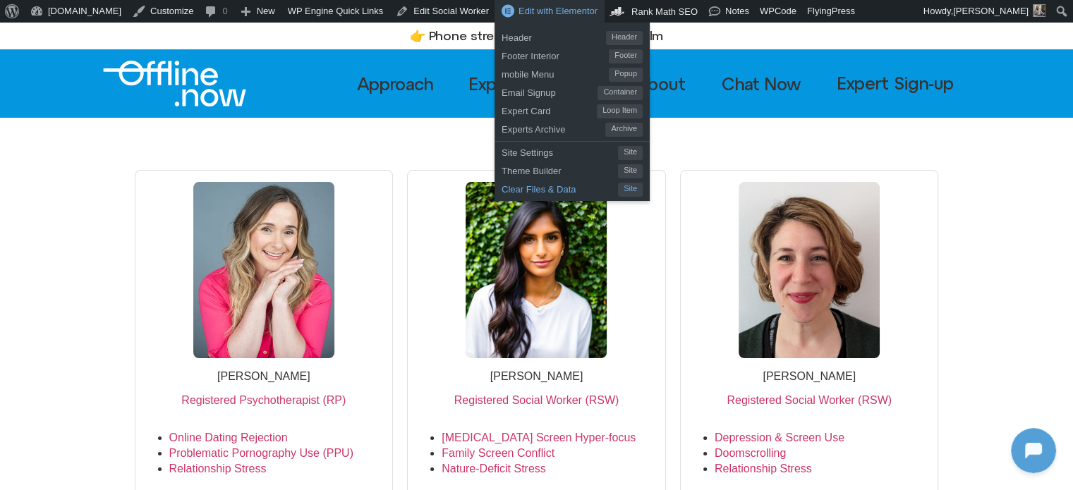
click at [504, 187] on span "Clear Files & Data" at bounding box center [559, 187] width 116 height 18
click at [501, 185] on span "Clear Files & Data" at bounding box center [559, 187] width 116 height 18
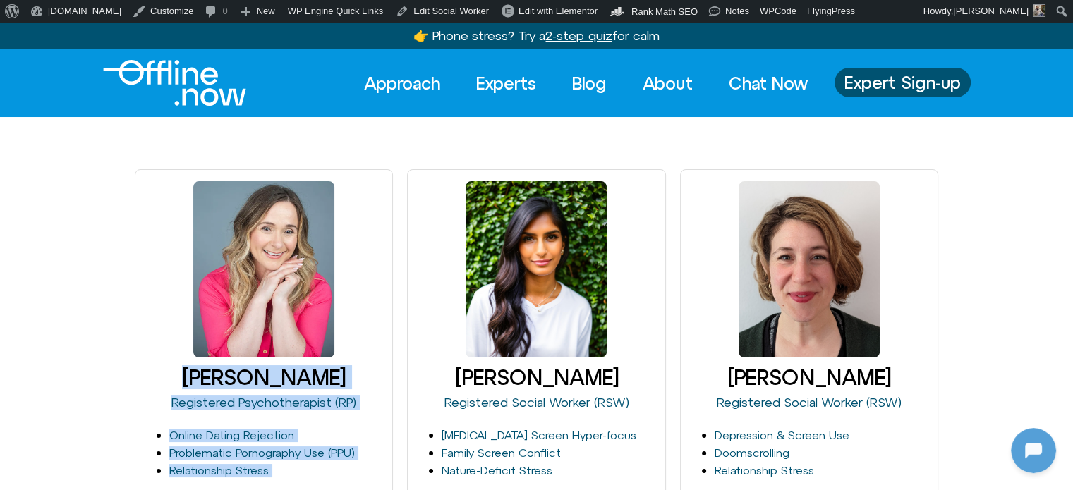
drag, startPoint x: 497, startPoint y: 147, endPoint x: 59, endPoint y: 123, distance: 438.7
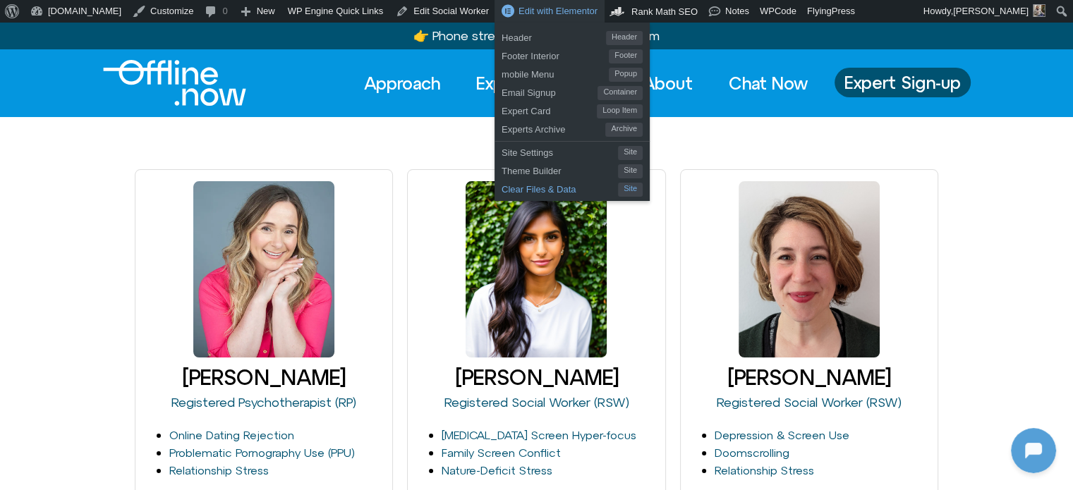
click at [526, 189] on span "Clear Files & Data" at bounding box center [559, 187] width 116 height 18
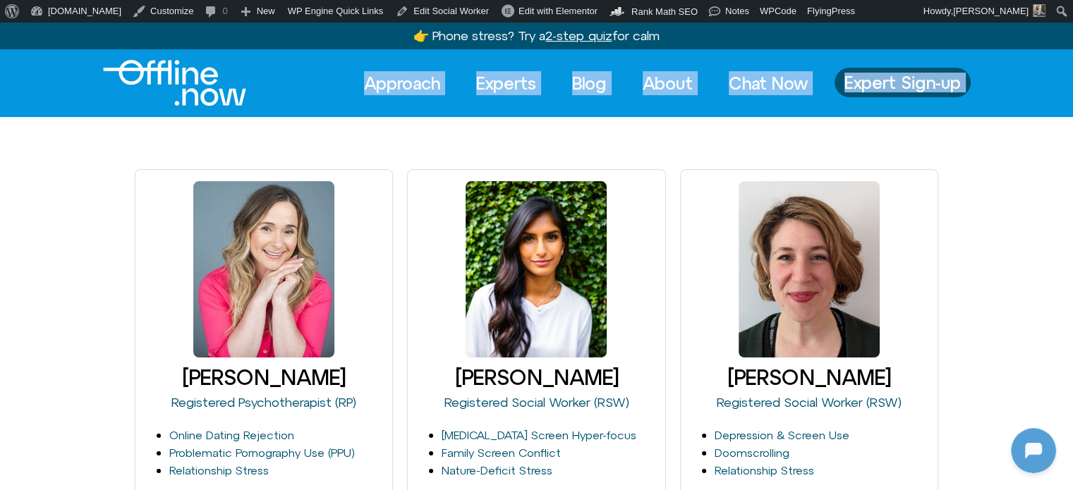
drag, startPoint x: 382, startPoint y: 145, endPoint x: 108, endPoint y: 94, distance: 278.3
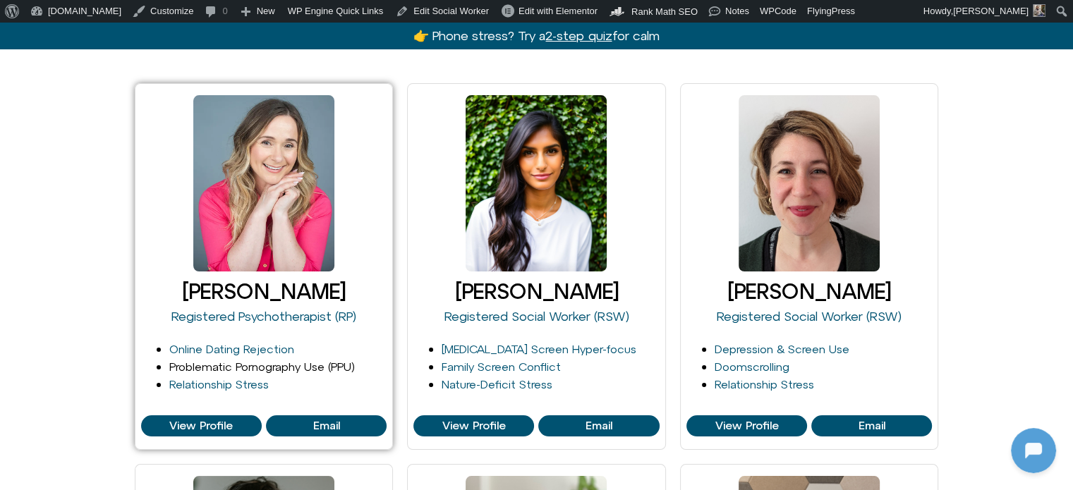
scroll to position [141, 0]
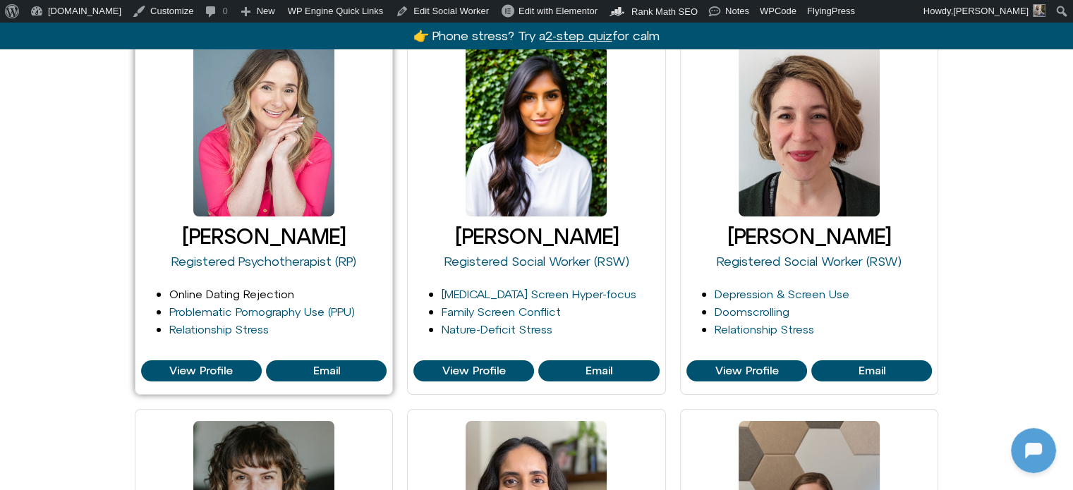
drag, startPoint x: 211, startPoint y: 288, endPoint x: 219, endPoint y: 288, distance: 7.8
click at [211, 288] on link "Online Dating Rejection" at bounding box center [231, 294] width 125 height 13
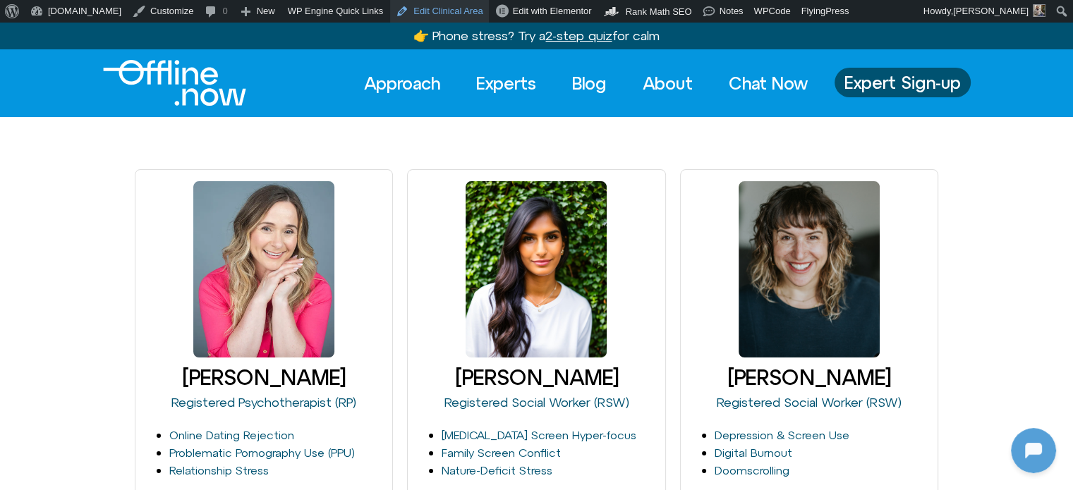
click at [406, 13] on link "Edit Clinical Area" at bounding box center [439, 11] width 98 height 23
drag, startPoint x: 378, startPoint y: 138, endPoint x: 159, endPoint y: 123, distance: 219.1
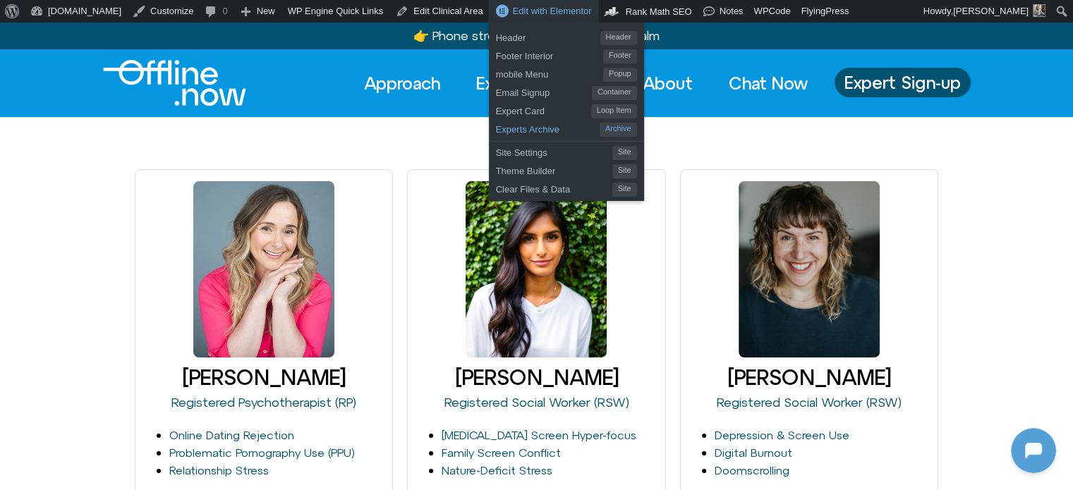
click at [496, 126] on span "Experts Archive" at bounding box center [548, 127] width 104 height 18
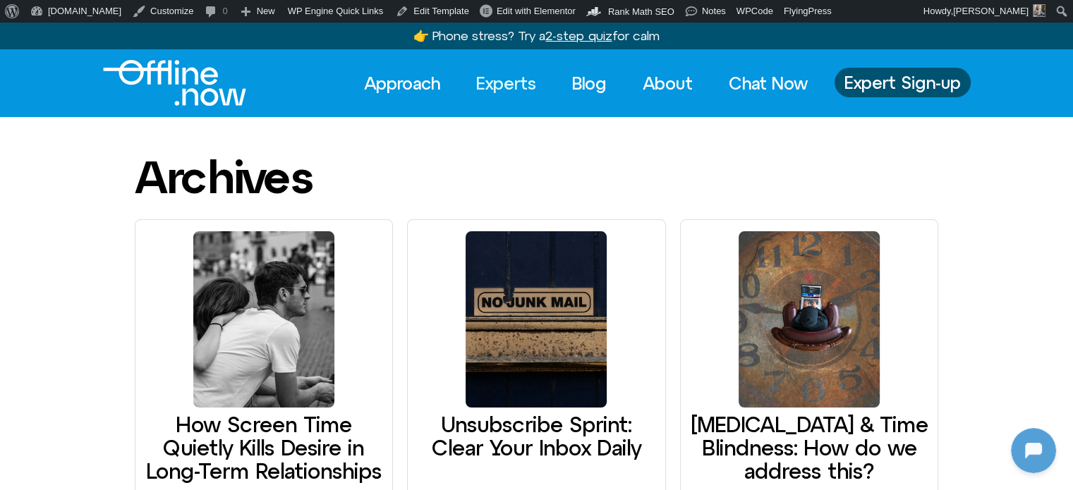
click at [492, 78] on link "Experts" at bounding box center [505, 83] width 85 height 31
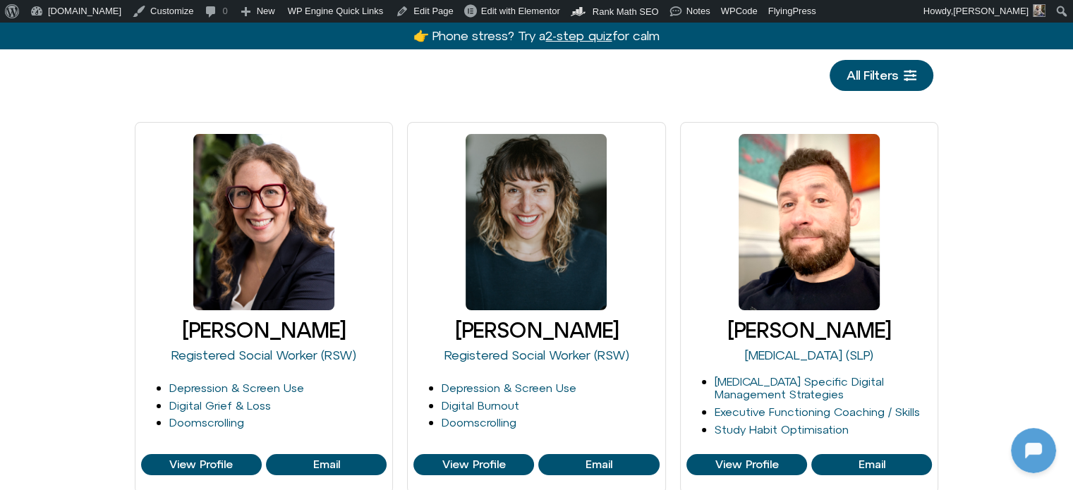
scroll to position [423, 0]
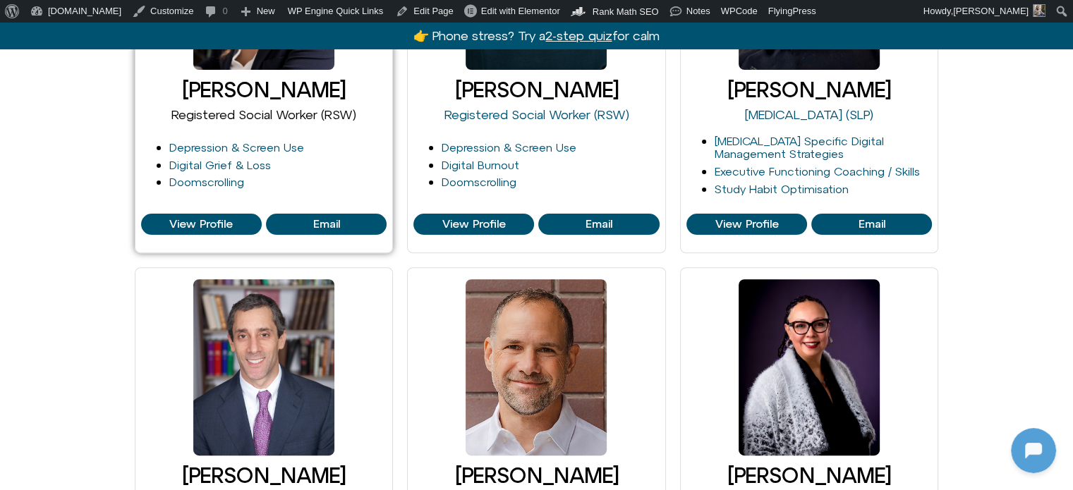
click at [277, 115] on link "Registered Social Worker (RSW)" at bounding box center [263, 114] width 185 height 15
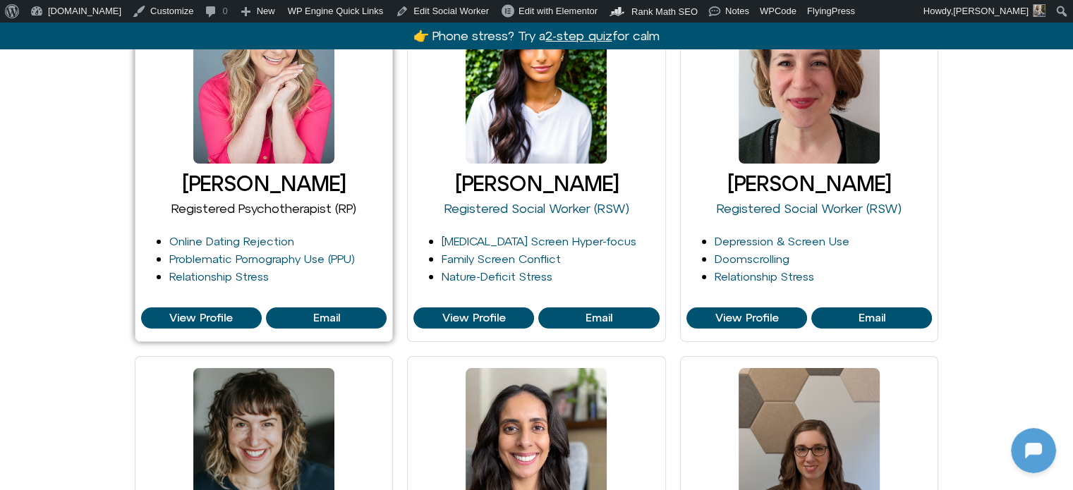
scroll to position [212, 0]
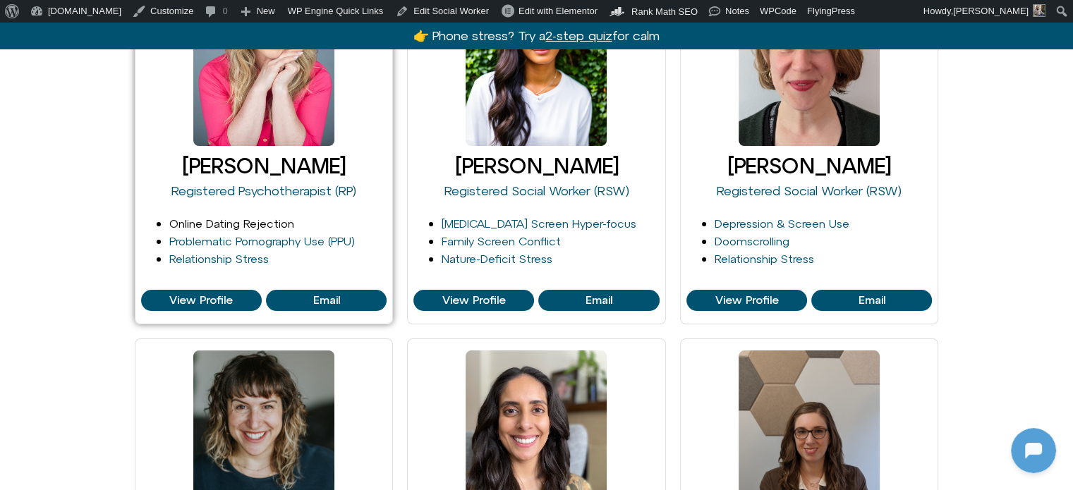
click at [245, 226] on link "Online Dating Rejection" at bounding box center [231, 223] width 125 height 13
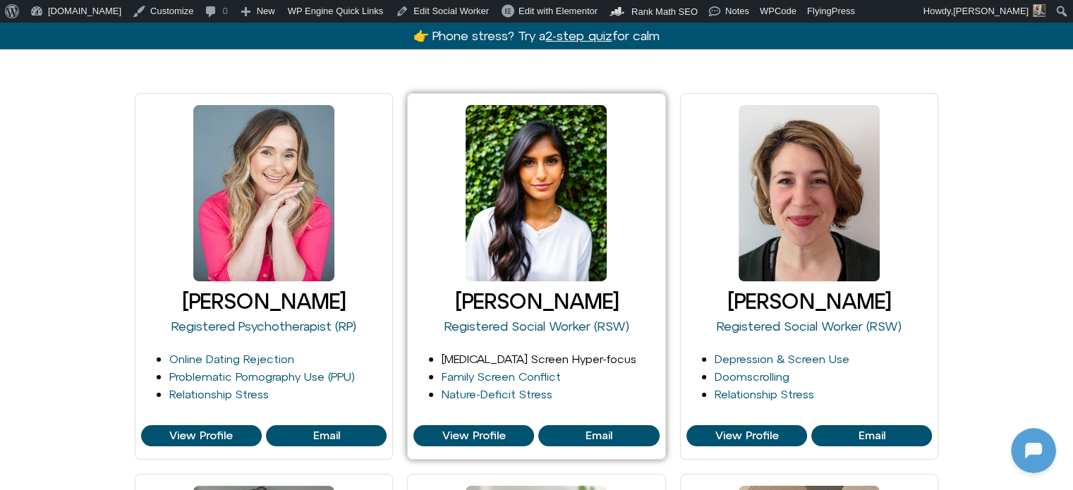
scroll to position [71, 0]
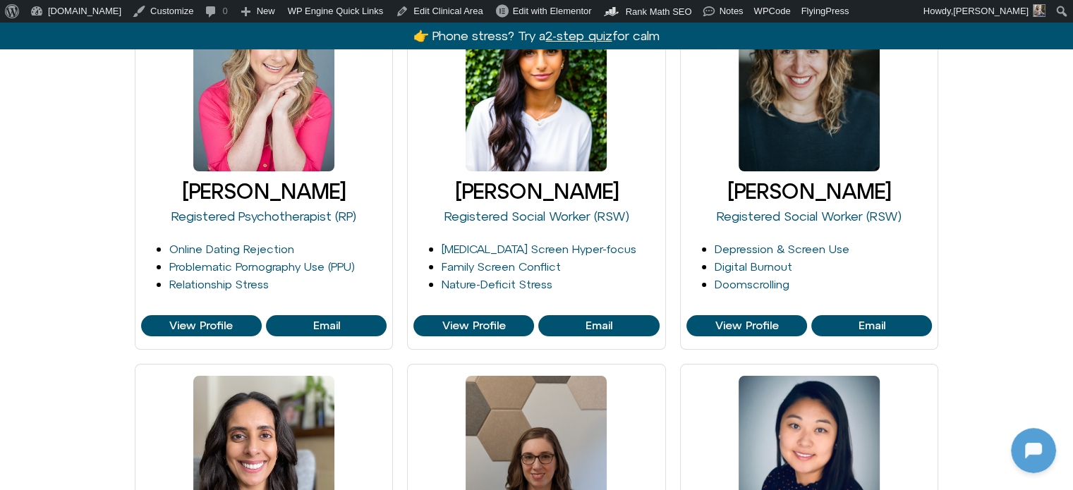
scroll to position [212, 0]
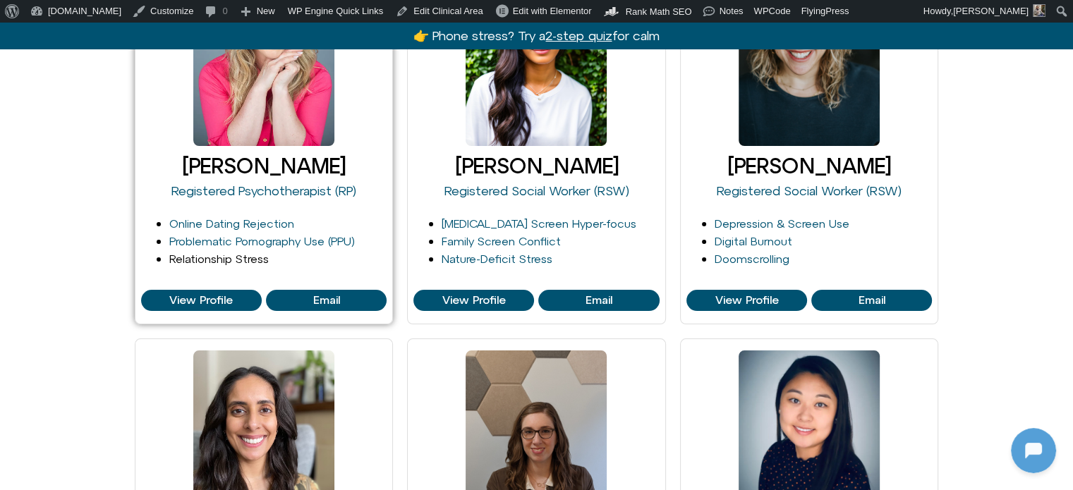
click at [234, 259] on link "Relationship Stress" at bounding box center [218, 259] width 99 height 13
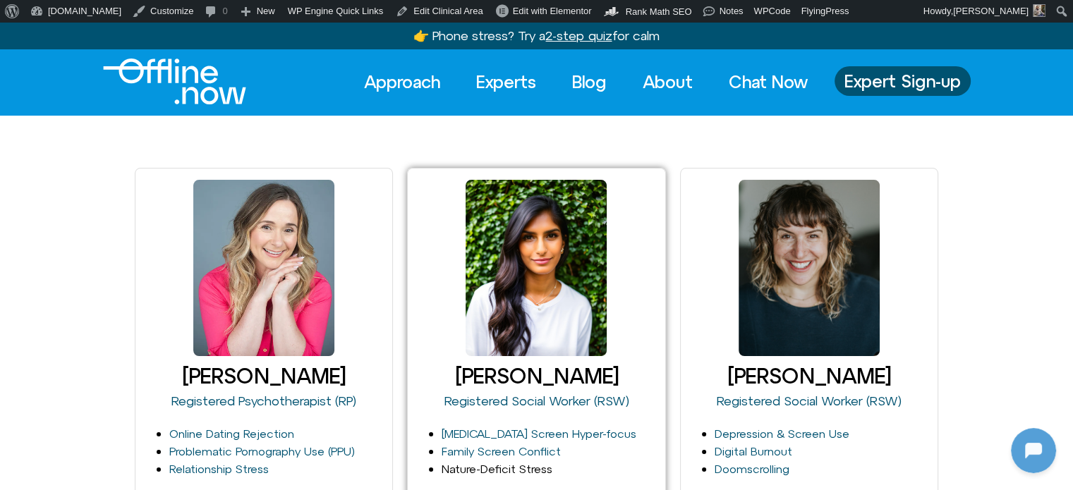
scroll to position [0, 0]
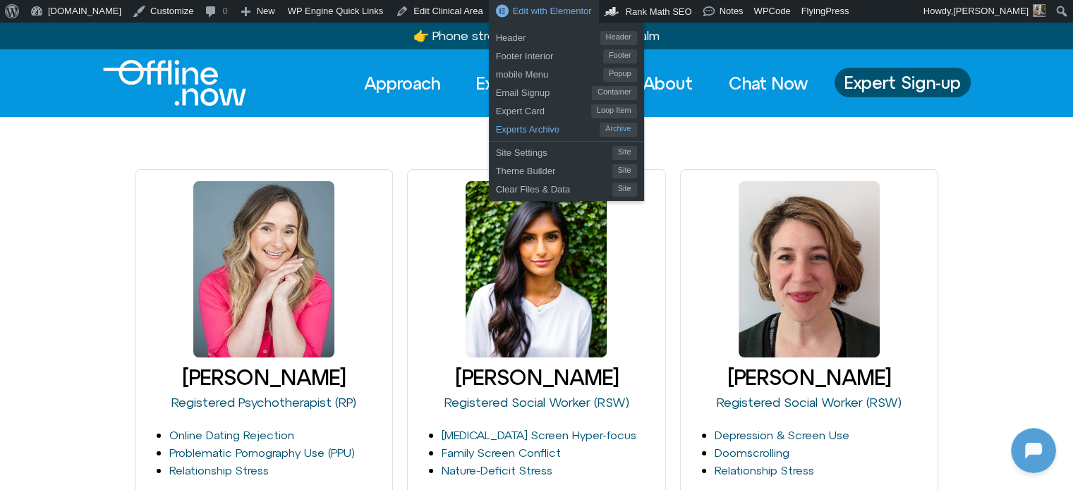
click at [496, 131] on span "Experts Archive" at bounding box center [548, 127] width 104 height 18
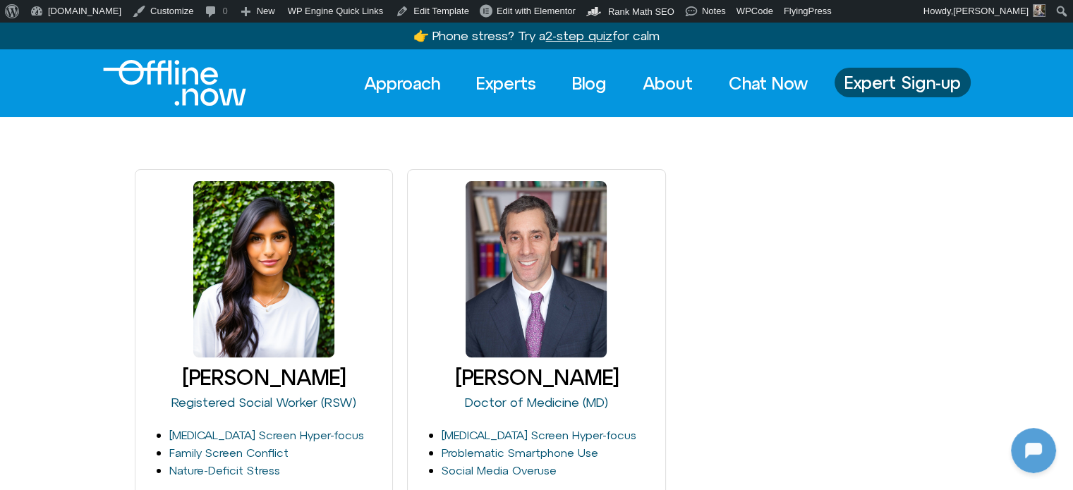
click at [212, 87] on img "Logo" at bounding box center [174, 83] width 143 height 46
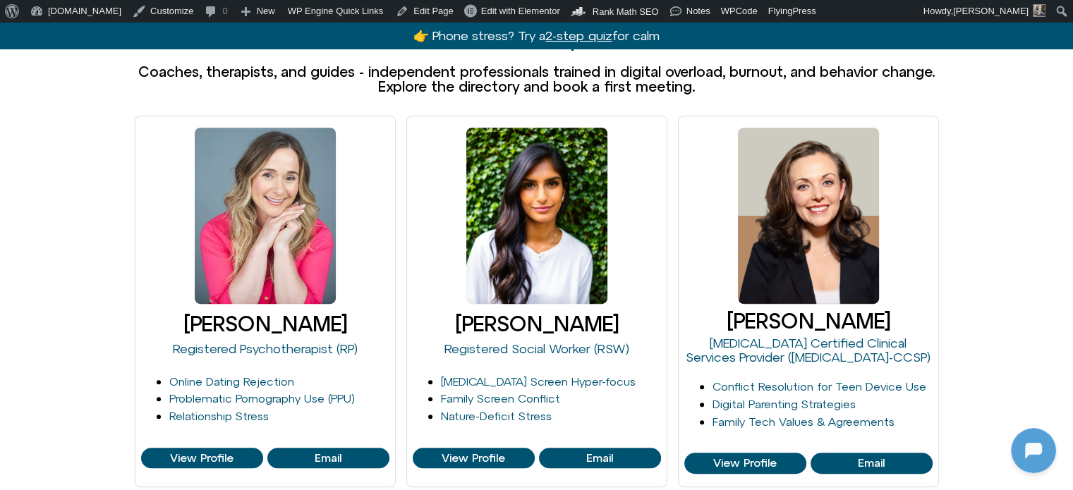
scroll to position [1058, 0]
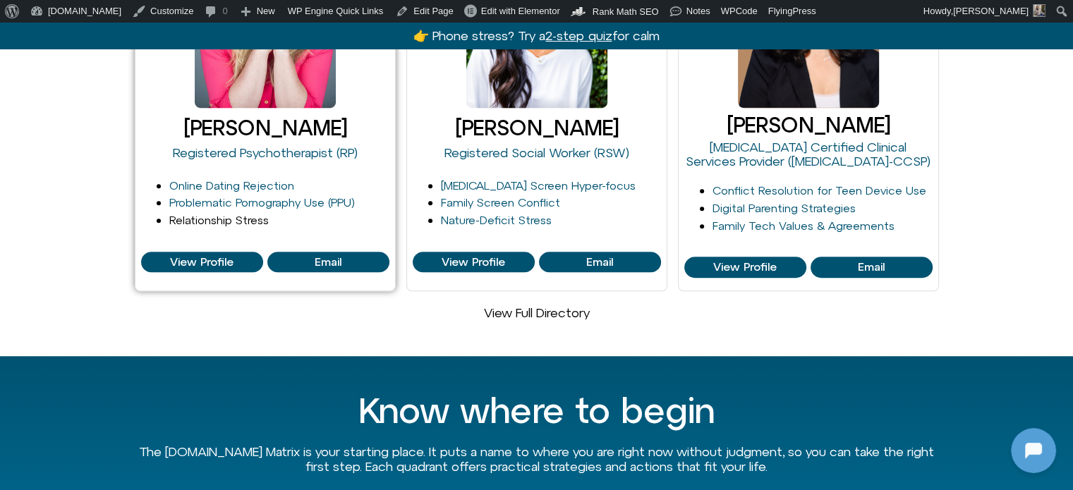
click at [241, 214] on link "Relationship Stress" at bounding box center [218, 220] width 99 height 13
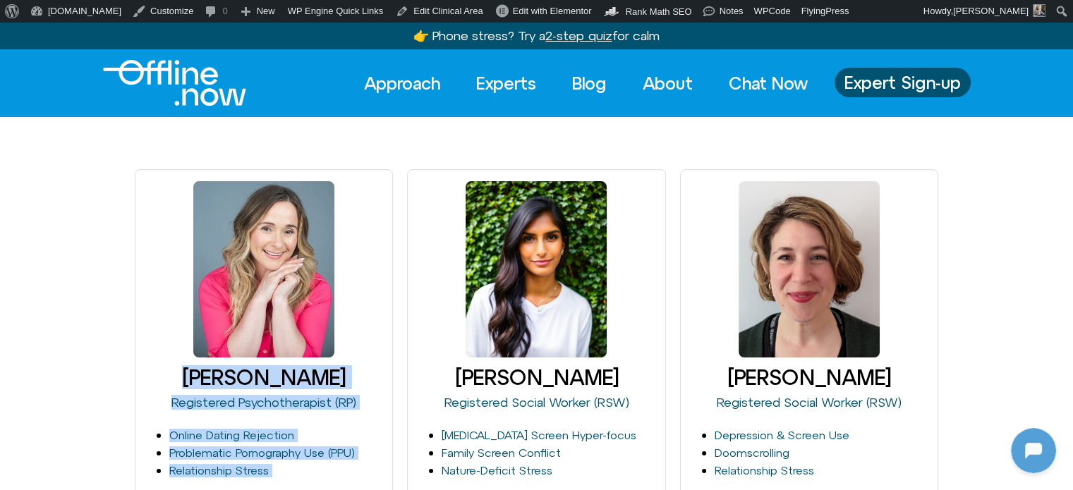
drag, startPoint x: 303, startPoint y: 141, endPoint x: 196, endPoint y: 132, distance: 106.9
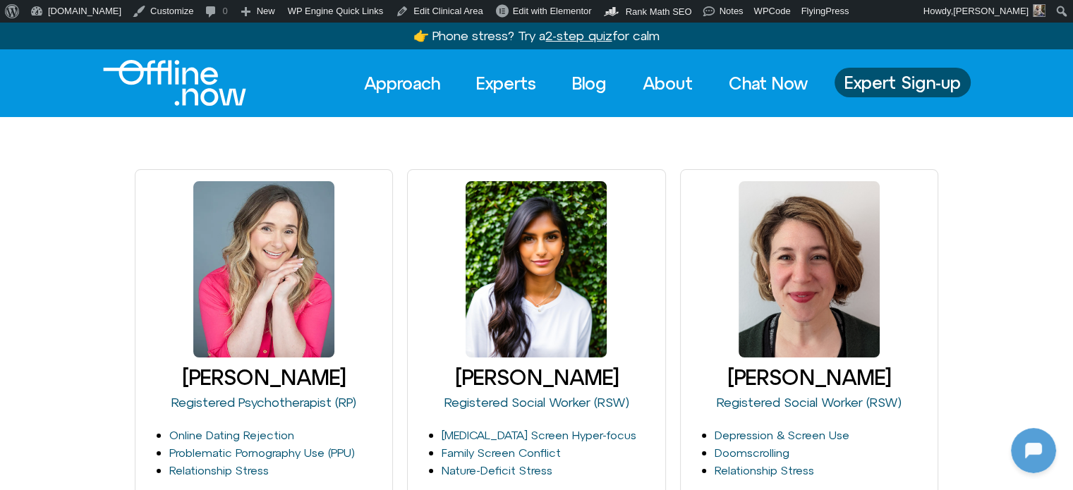
drag, startPoint x: 240, startPoint y: 147, endPoint x: 197, endPoint y: 144, distance: 43.2
click at [390, 6] on link "Edit Clinical Area" at bounding box center [439, 11] width 98 height 23
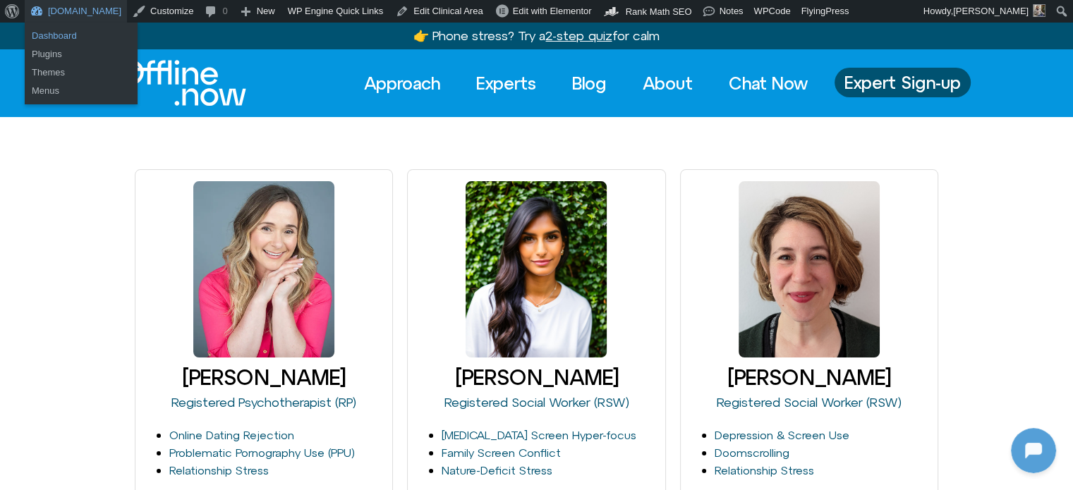
click at [75, 37] on link "Dashboard" at bounding box center [81, 36] width 113 height 18
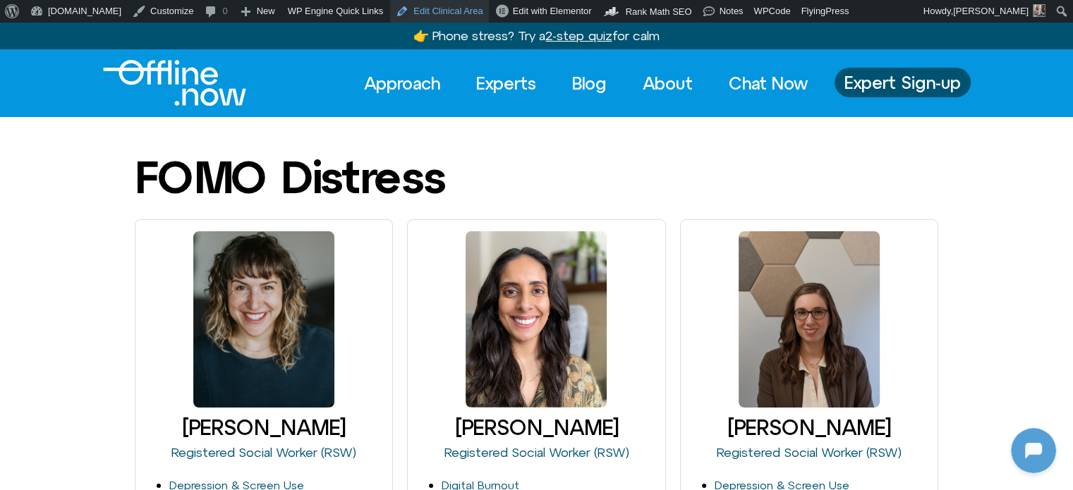
click at [423, 11] on link "Edit Clinical Area" at bounding box center [439, 11] width 98 height 23
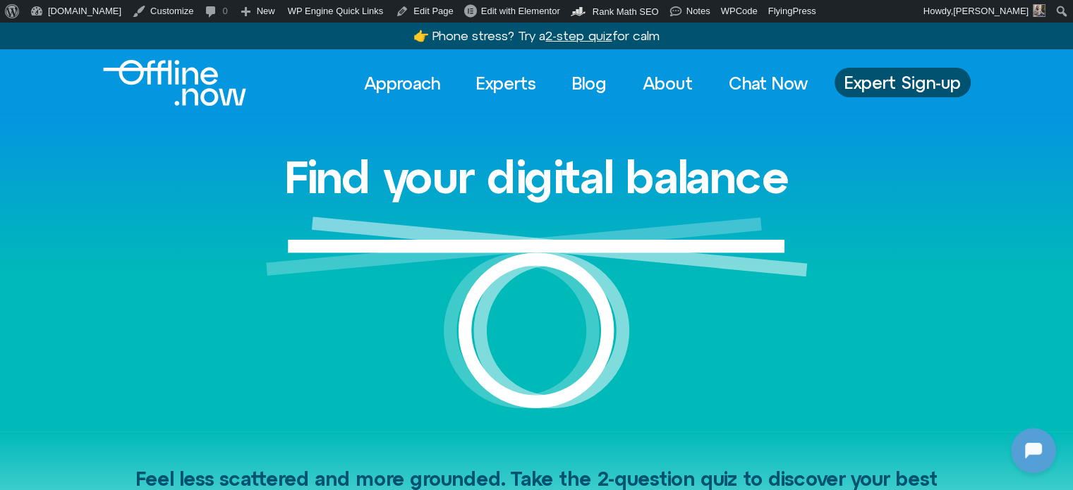
click at [563, 122] on div "Find your digital balance" at bounding box center [537, 274] width 804 height 314
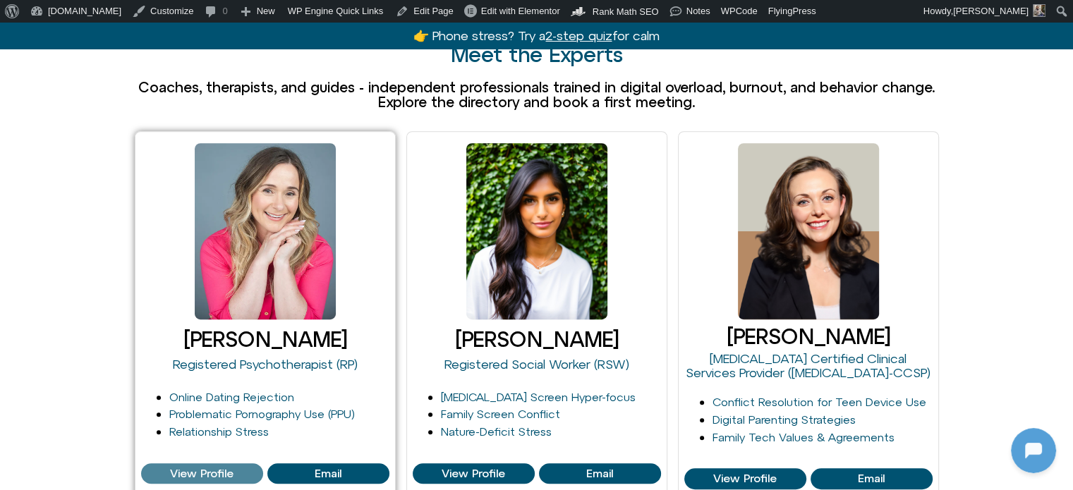
click at [224, 468] on span "View Profile" at bounding box center [201, 474] width 63 height 13
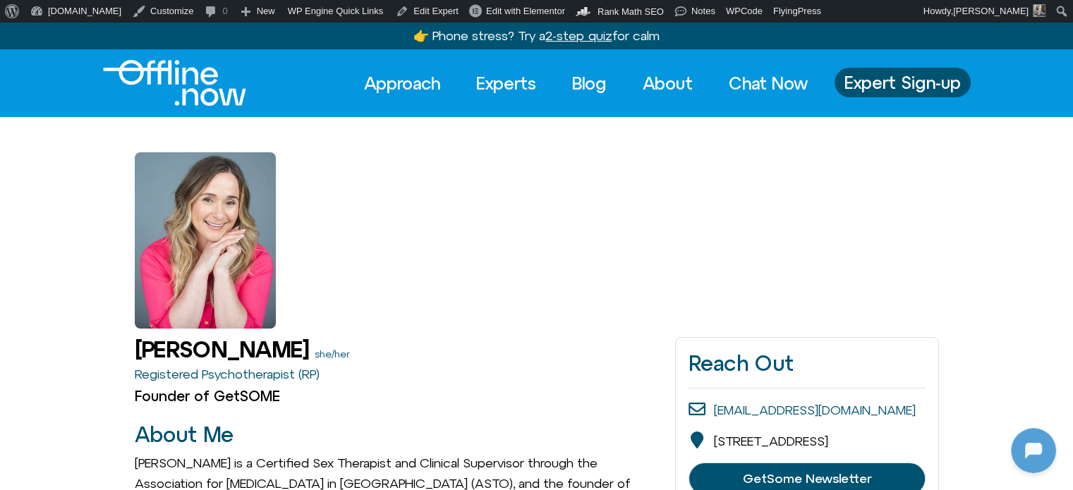
click at [379, 172] on div at bounding box center [537, 223] width 804 height 212
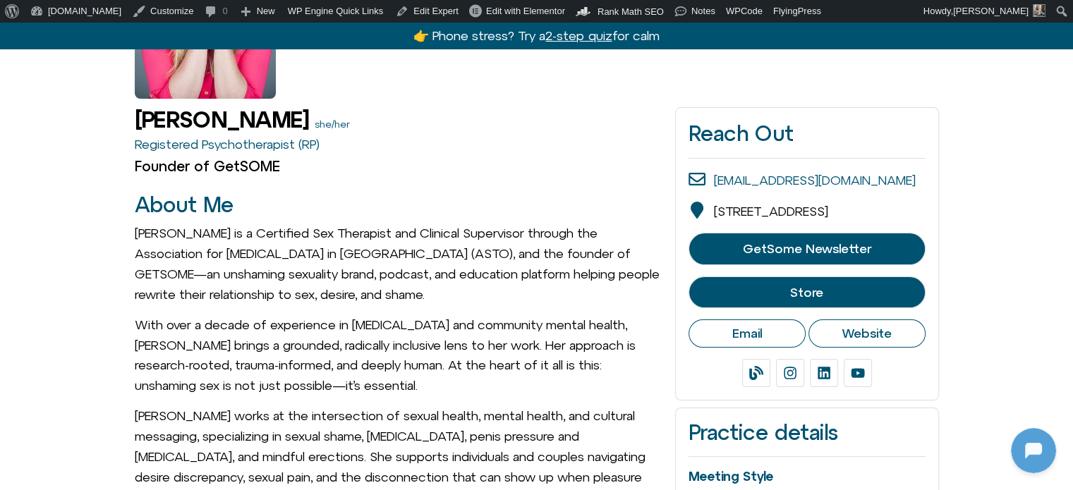
scroll to position [282, 0]
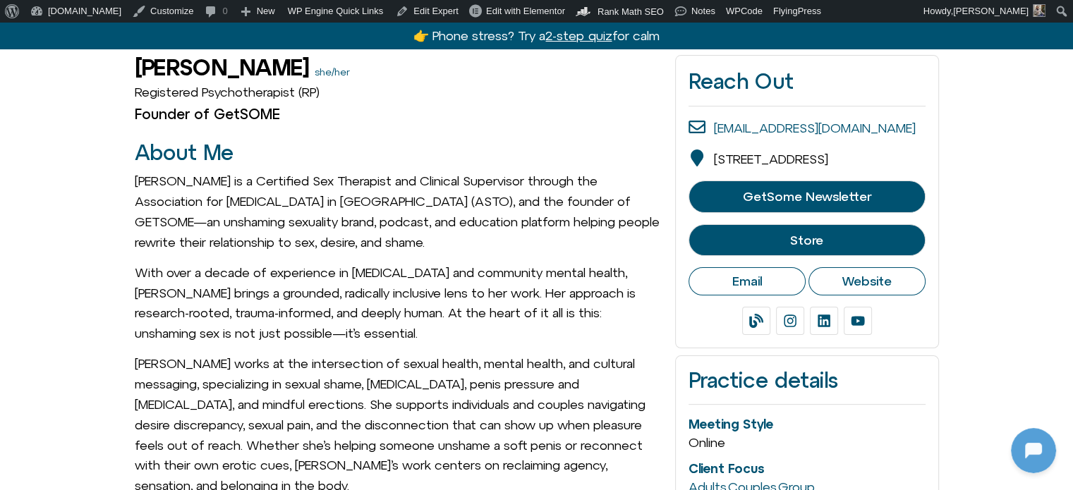
click at [273, 88] on link "Registered Psychotherapist (RP)" at bounding box center [227, 92] width 185 height 15
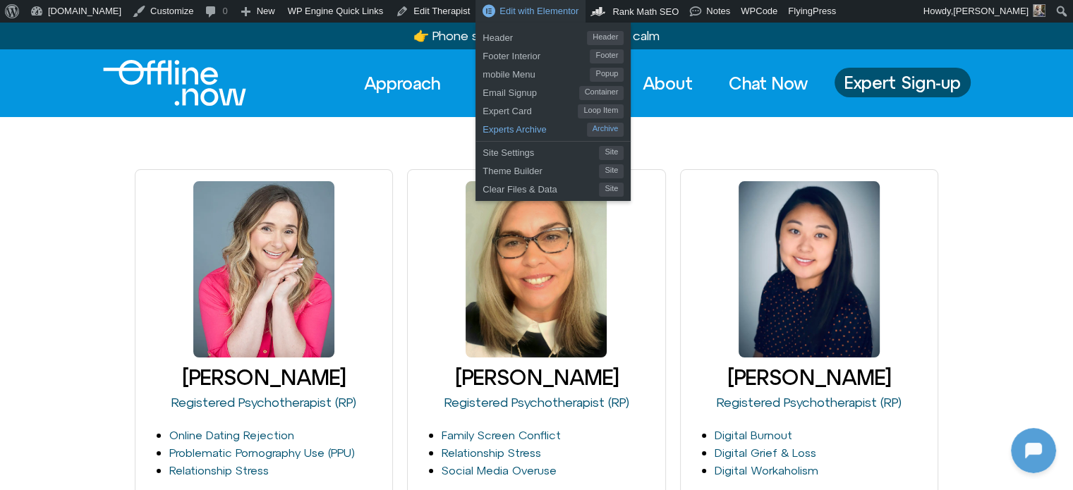
click at [482, 129] on span "Experts Archive" at bounding box center [534, 127] width 104 height 18
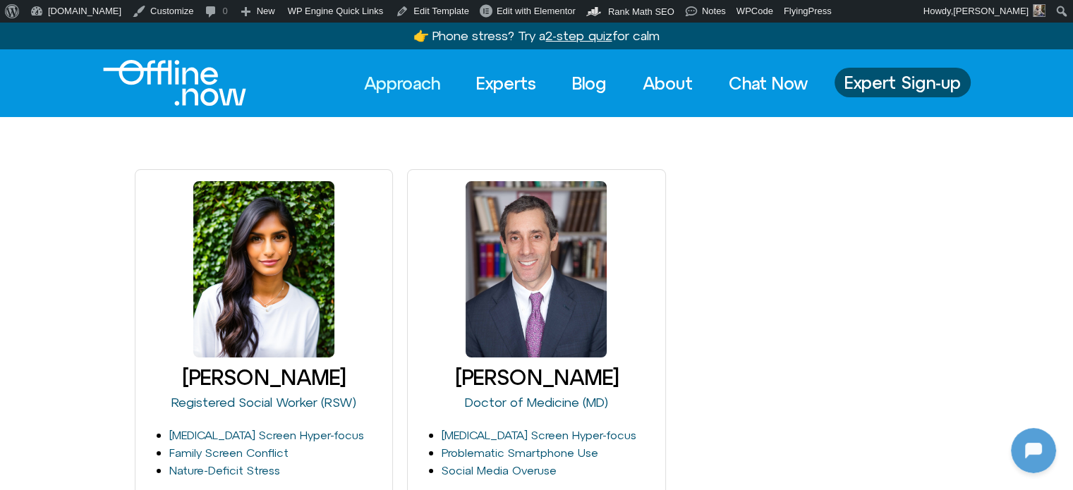
click at [412, 84] on link "Approach" at bounding box center [402, 83] width 102 height 31
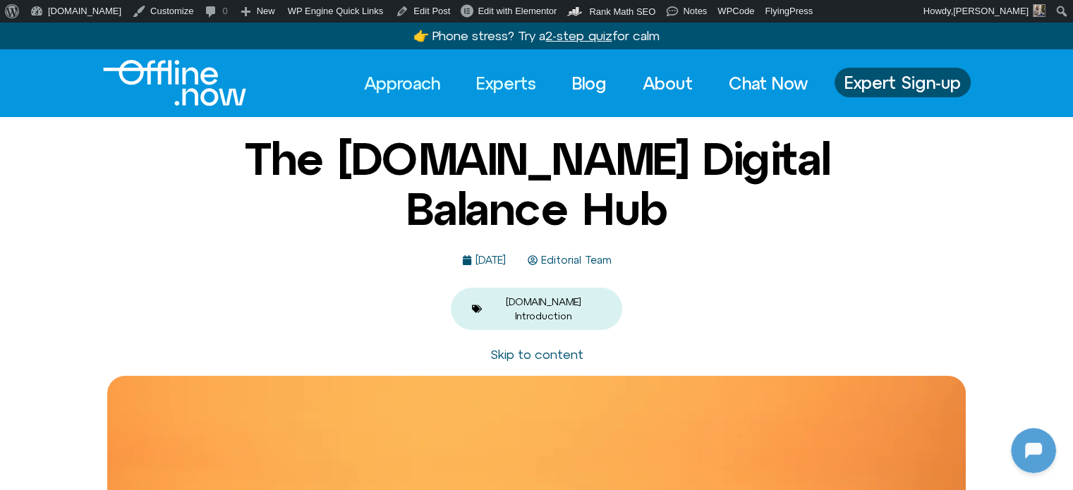
click at [501, 86] on link "Experts" at bounding box center [505, 83] width 85 height 31
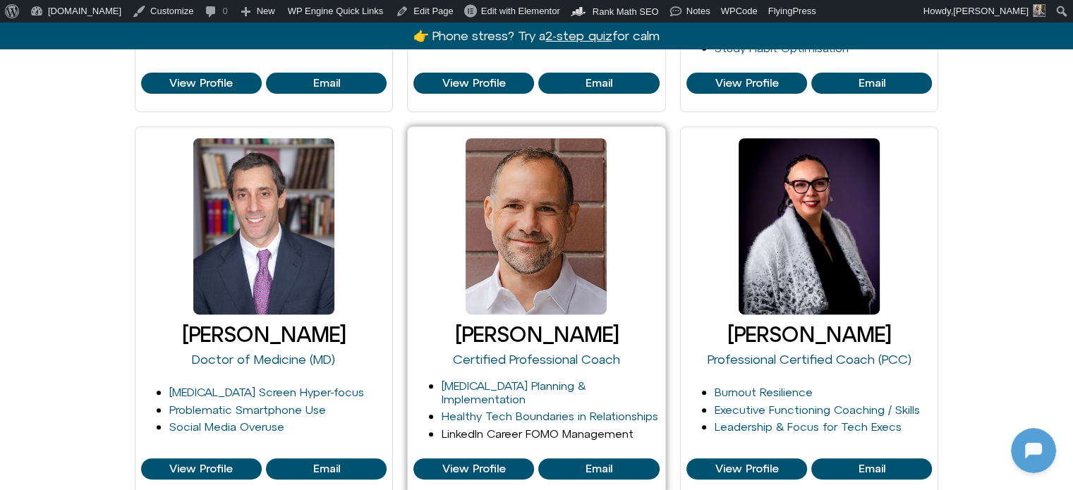
click at [536, 430] on link "LinkedIn Career FOMO Management" at bounding box center [538, 433] width 192 height 13
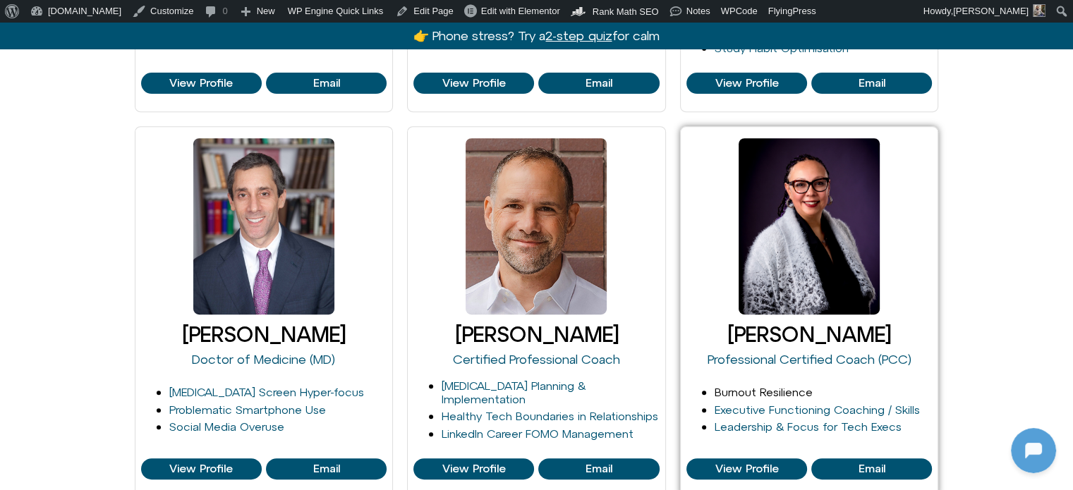
click at [769, 394] on link "Burnout Resilience" at bounding box center [763, 392] width 98 height 13
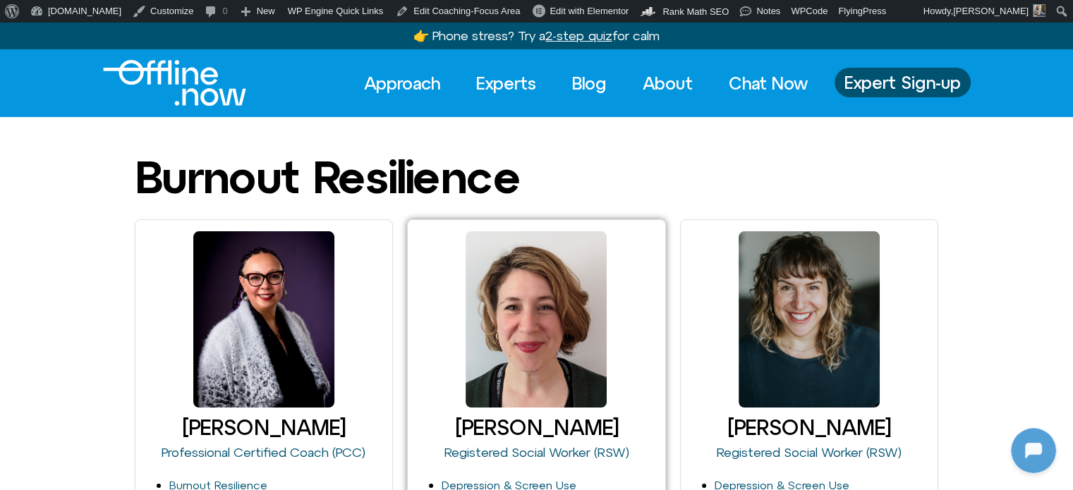
click at [477, 479] on link "Depression & Screen Use" at bounding box center [509, 485] width 135 height 13
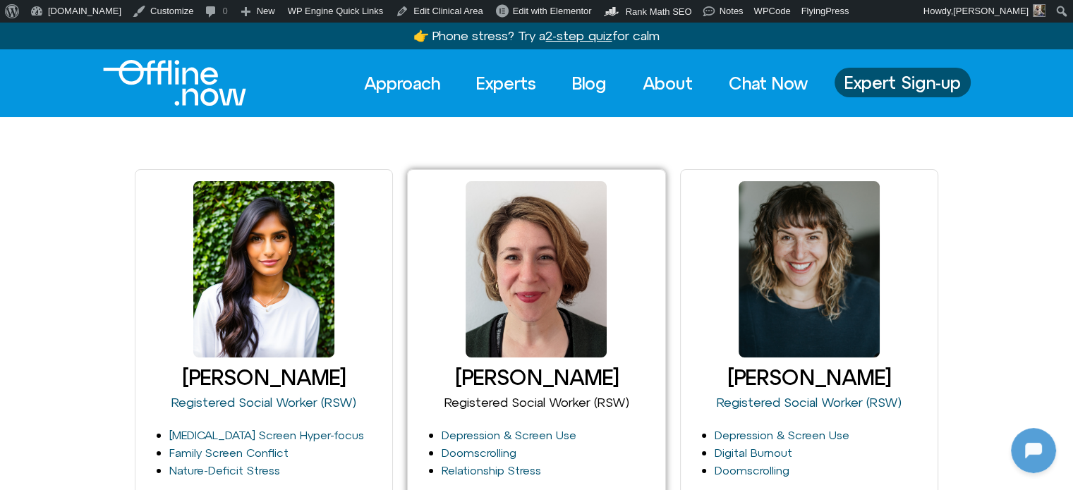
click at [494, 403] on link "Registered Social Worker (RSW)" at bounding box center [536, 402] width 185 height 15
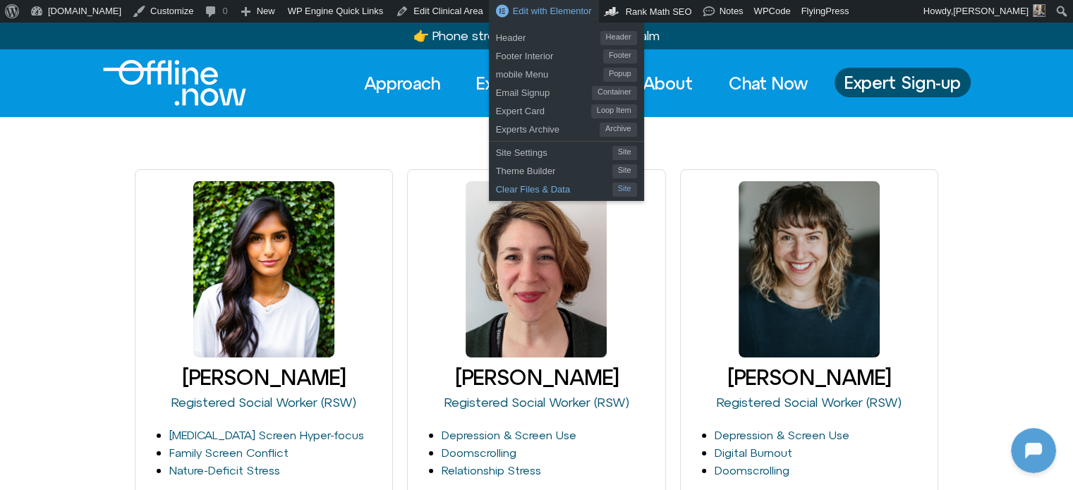
click at [499, 188] on span "Clear Files & Data" at bounding box center [554, 187] width 116 height 18
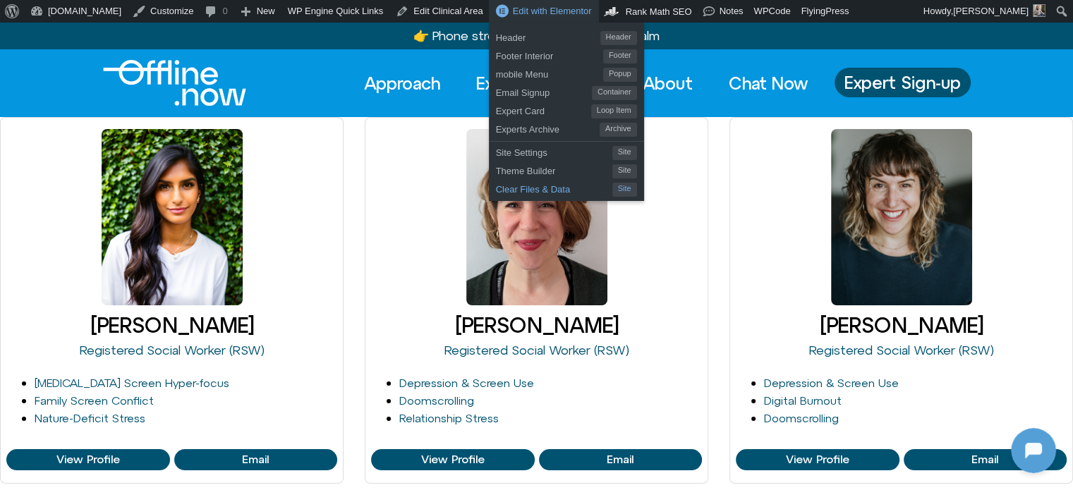
click at [496, 185] on span "Clear Files & Data" at bounding box center [554, 187] width 116 height 18
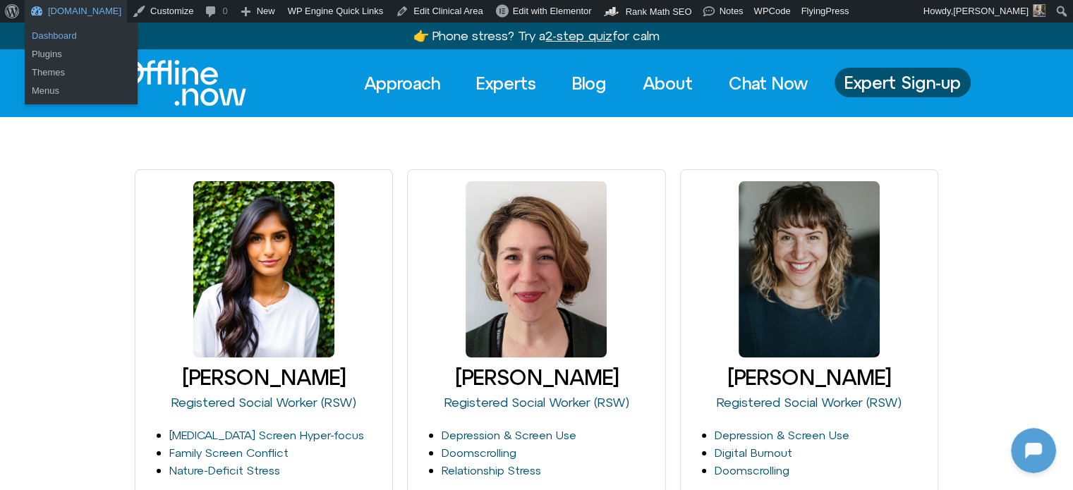
click at [66, 32] on link "Dashboard" at bounding box center [81, 36] width 113 height 18
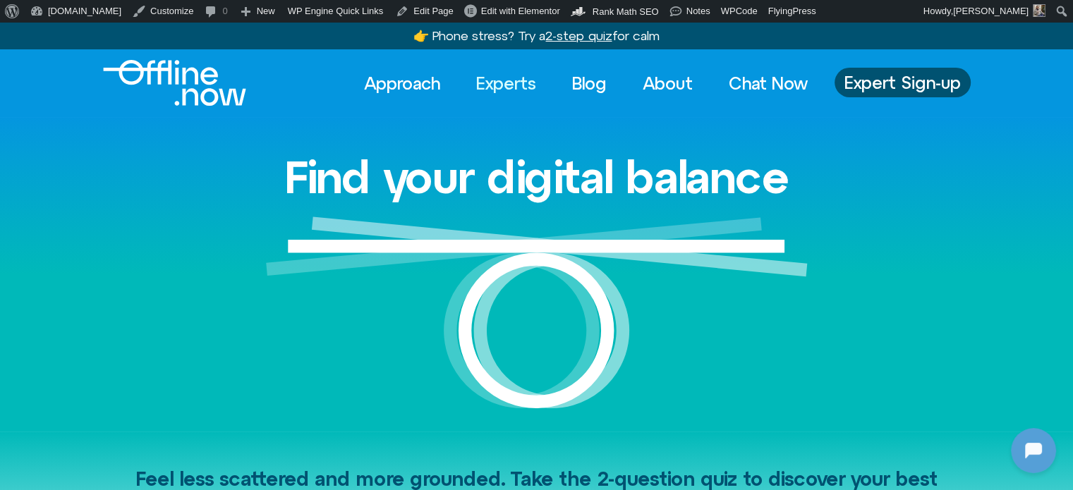
drag, startPoint x: 522, startPoint y: 81, endPoint x: 492, endPoint y: 167, distance: 91.0
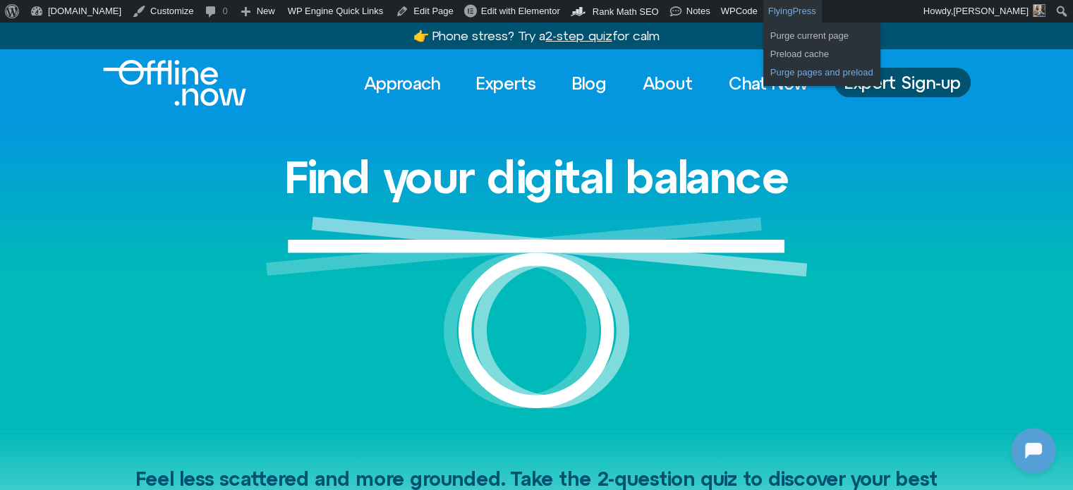
click at [763, 75] on link "Purge pages and preload" at bounding box center [821, 72] width 117 height 18
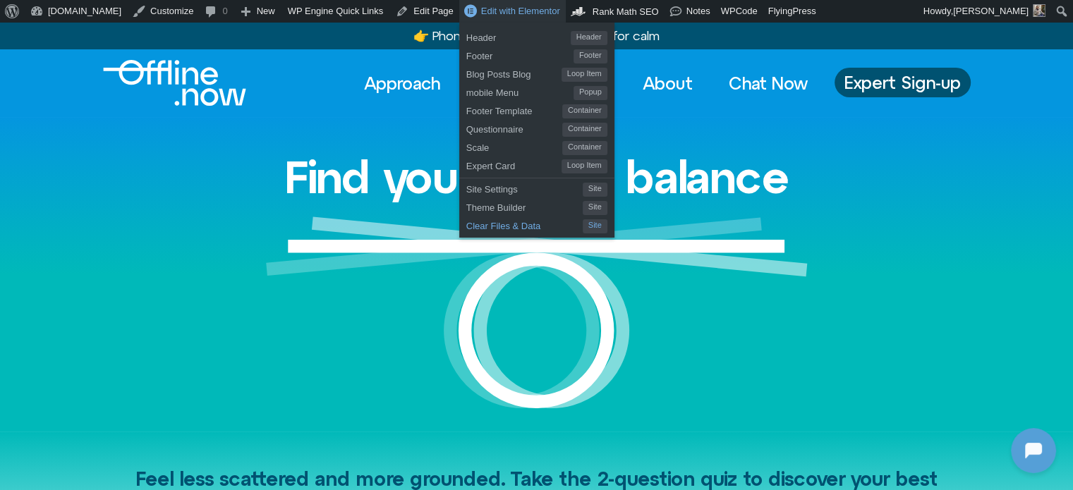
click at [466, 221] on span "Clear Files & Data" at bounding box center [524, 224] width 116 height 18
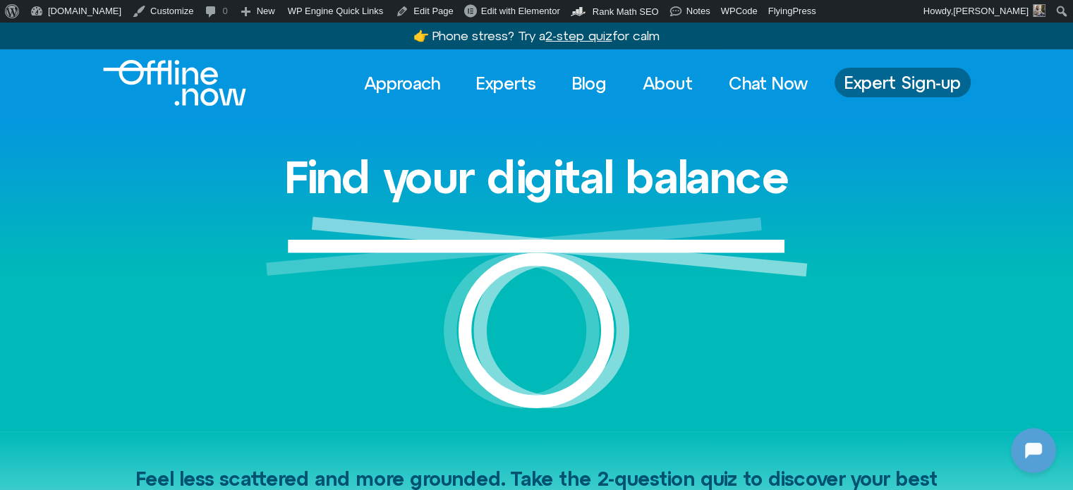
click at [899, 76] on span "Expert Sign-up" at bounding box center [902, 82] width 116 height 18
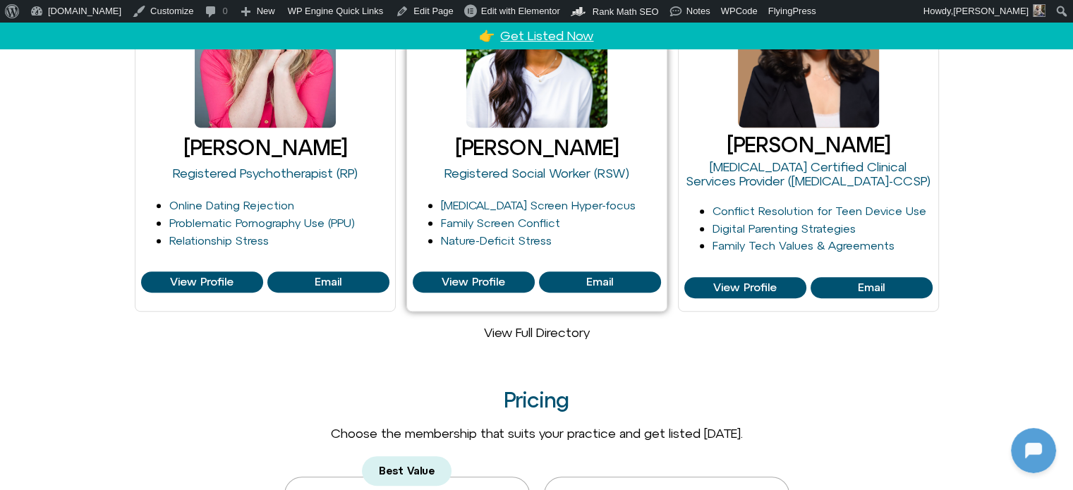
scroll to position [705, 0]
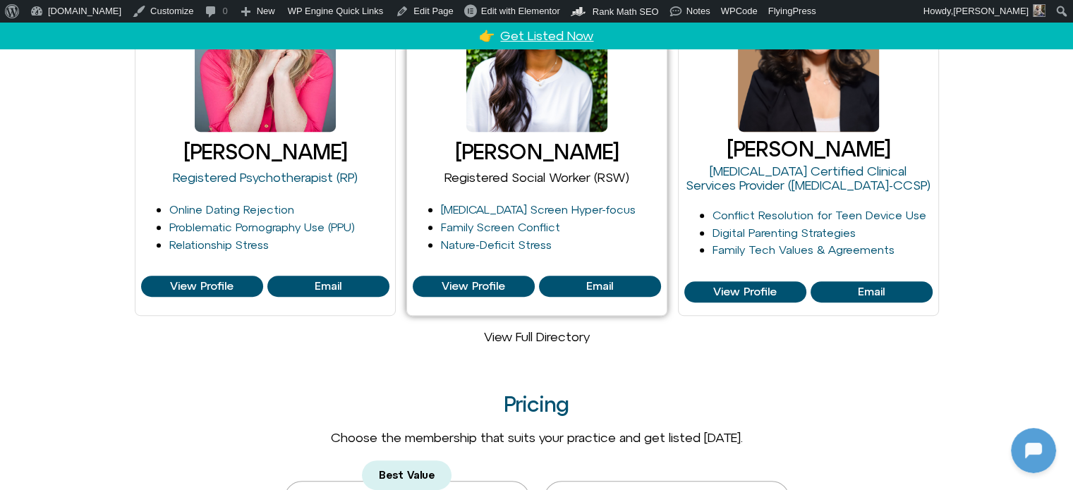
click at [535, 180] on link "Registered Social Worker (RSW)" at bounding box center [536, 177] width 185 height 15
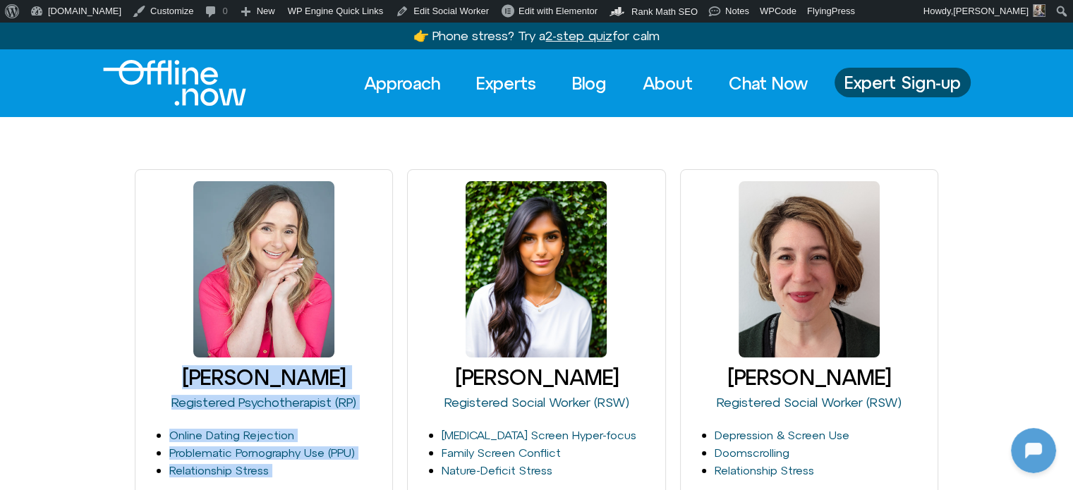
drag, startPoint x: 638, startPoint y: 152, endPoint x: 30, endPoint y: 126, distance: 607.8
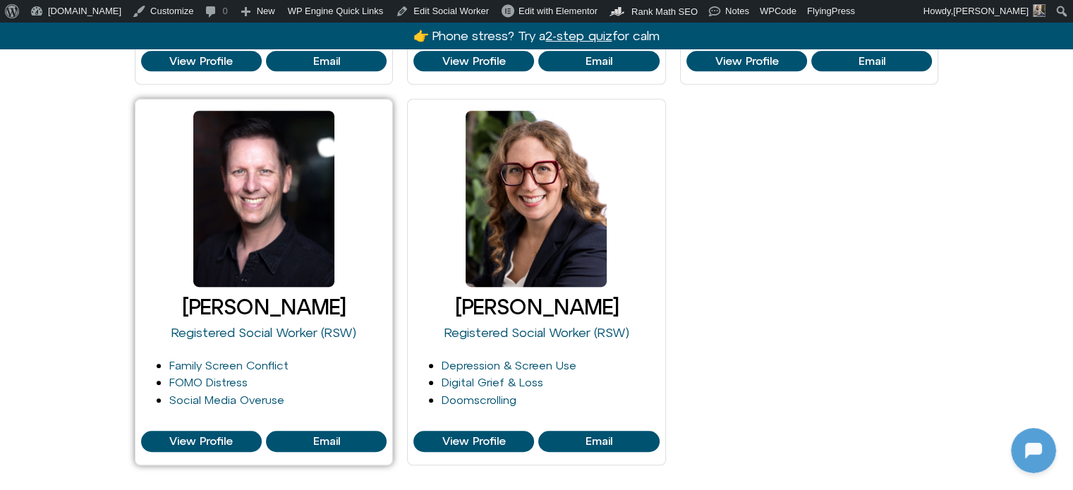
scroll to position [846, 0]
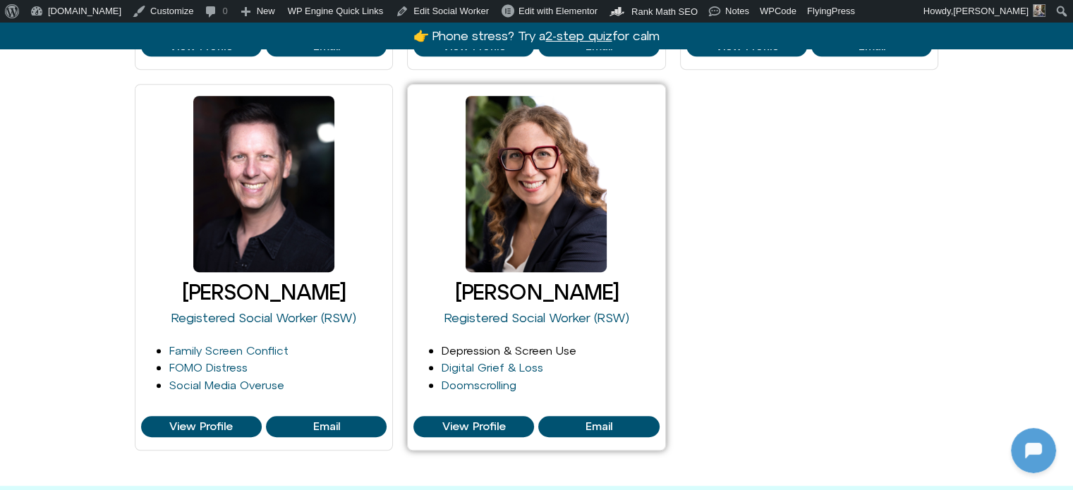
click at [481, 352] on link "Depression & Screen Use" at bounding box center [509, 350] width 135 height 13
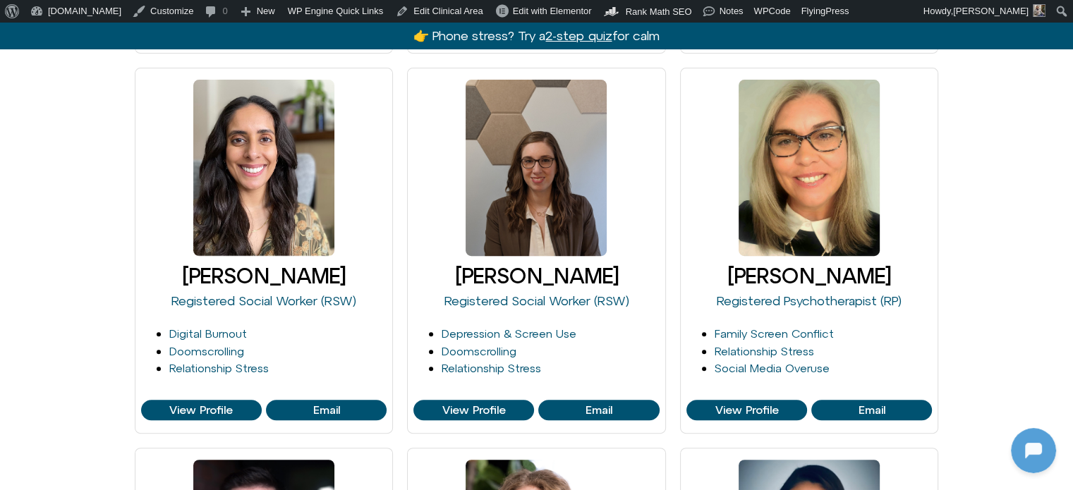
scroll to position [494, 0]
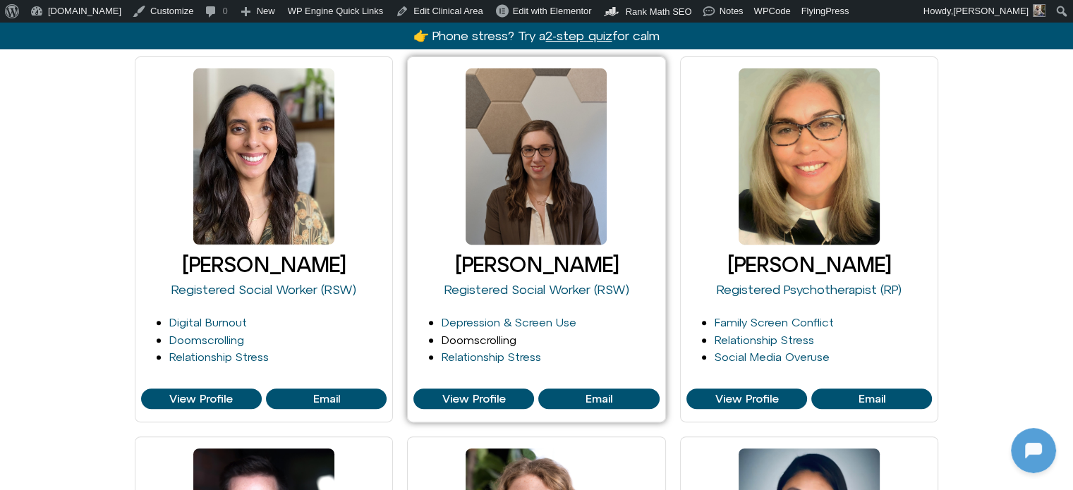
click at [488, 338] on link "Doomscrolling" at bounding box center [479, 340] width 75 height 13
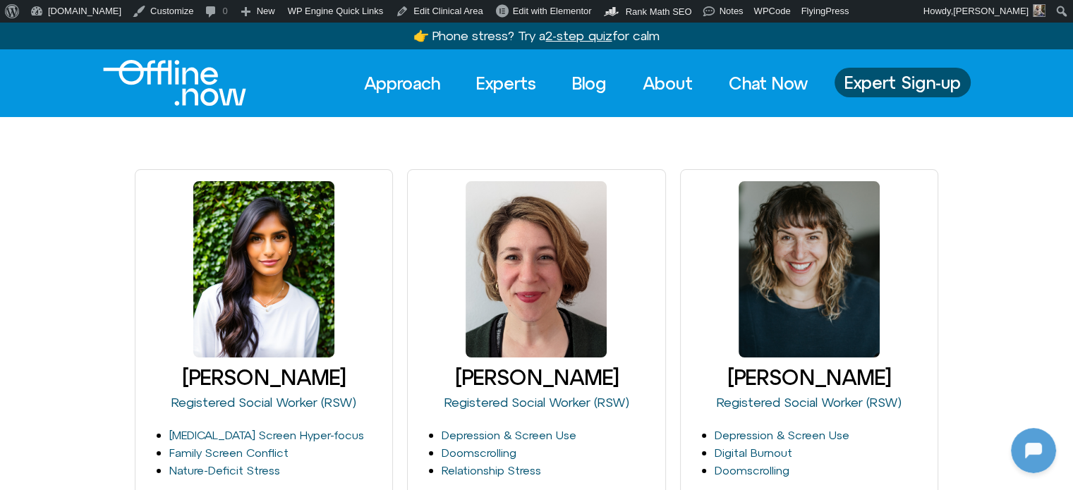
scroll to position [423, 0]
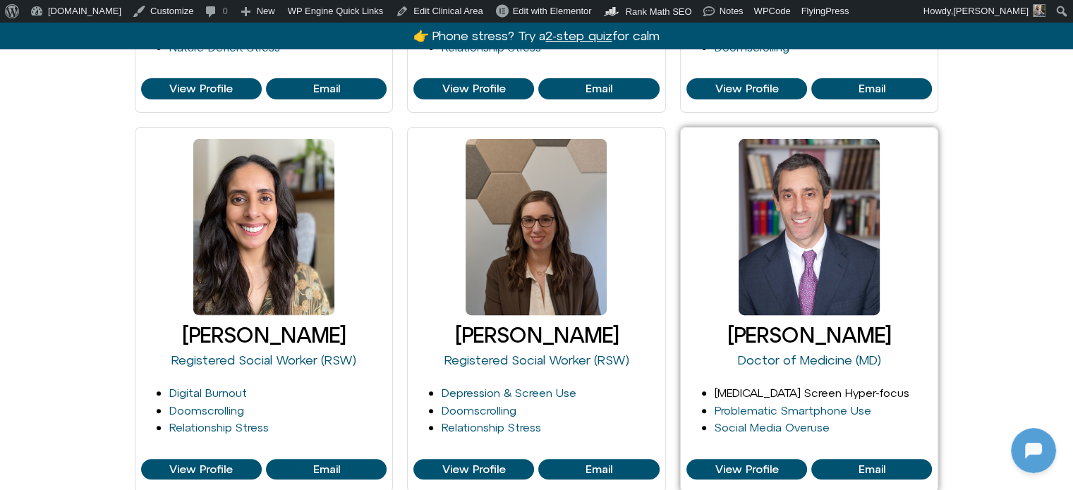
click at [771, 397] on link "[MEDICAL_DATA] Screen Hyper-focus" at bounding box center [811, 393] width 195 height 13
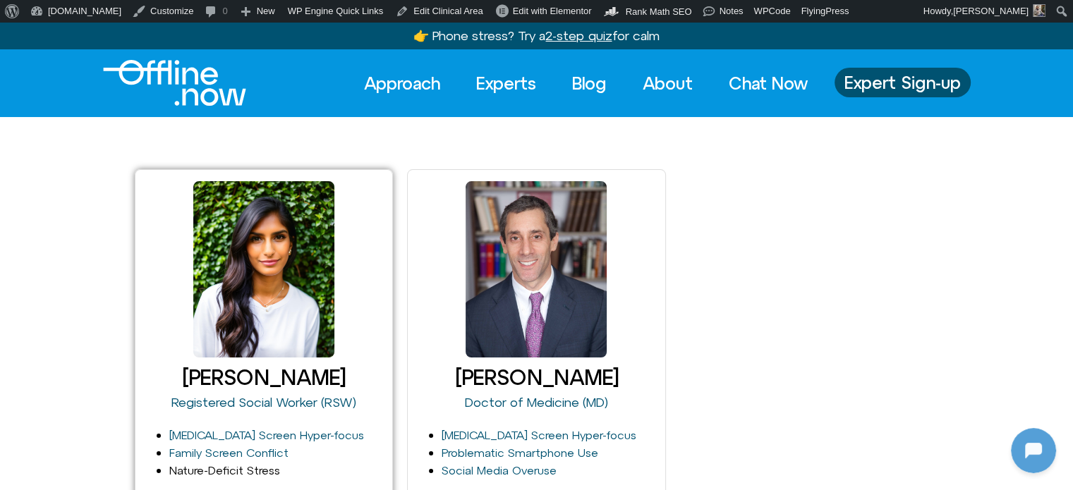
click at [253, 470] on link "Nature-Deficit Stress" at bounding box center [224, 470] width 111 height 13
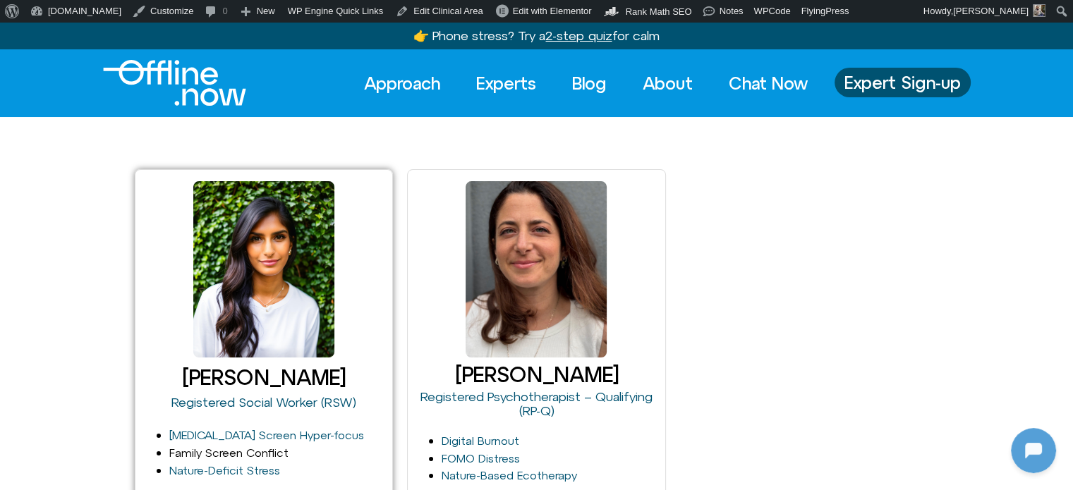
click at [210, 451] on link "Family Screen Conflict" at bounding box center [228, 452] width 119 height 13
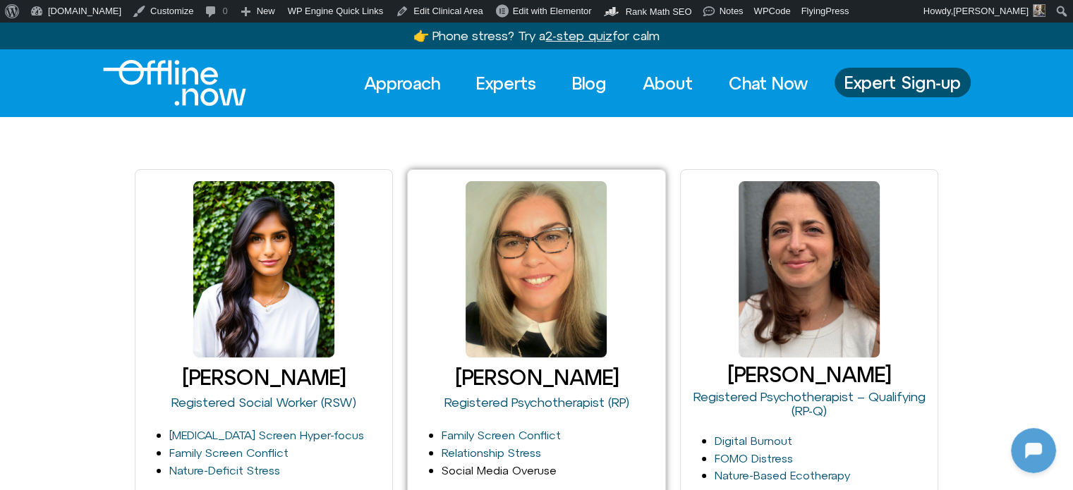
click at [497, 469] on link "Social Media Overuse" at bounding box center [499, 470] width 115 height 13
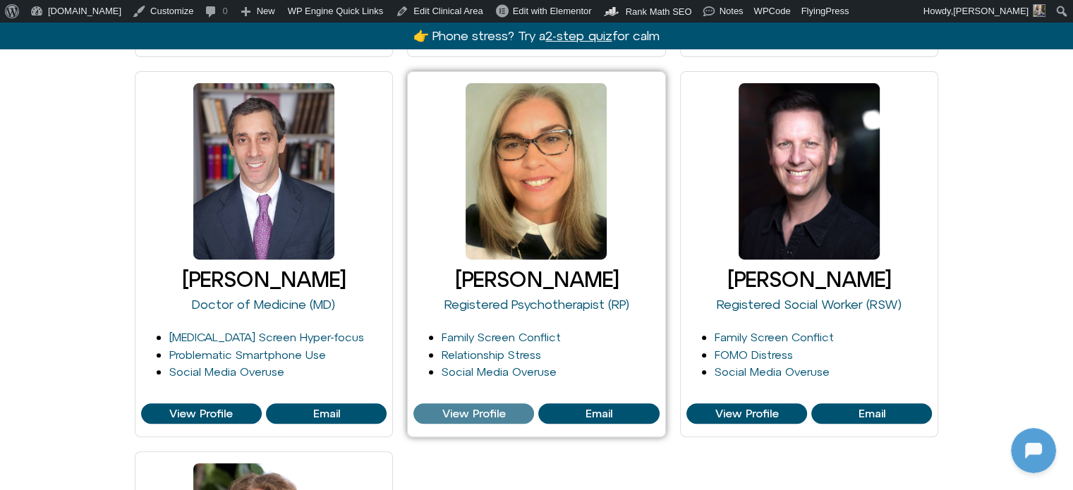
scroll to position [494, 0]
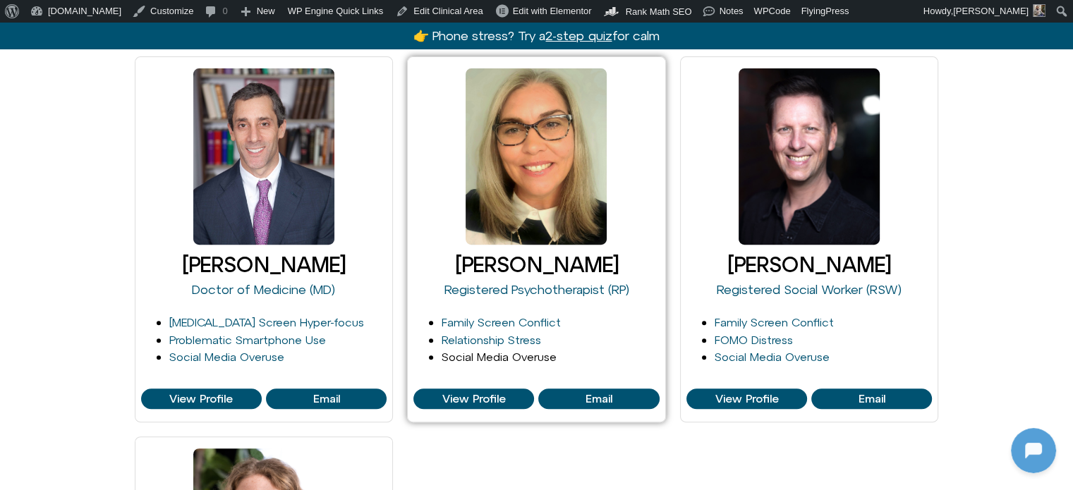
click at [500, 359] on link "Social Media Overuse" at bounding box center [499, 357] width 115 height 13
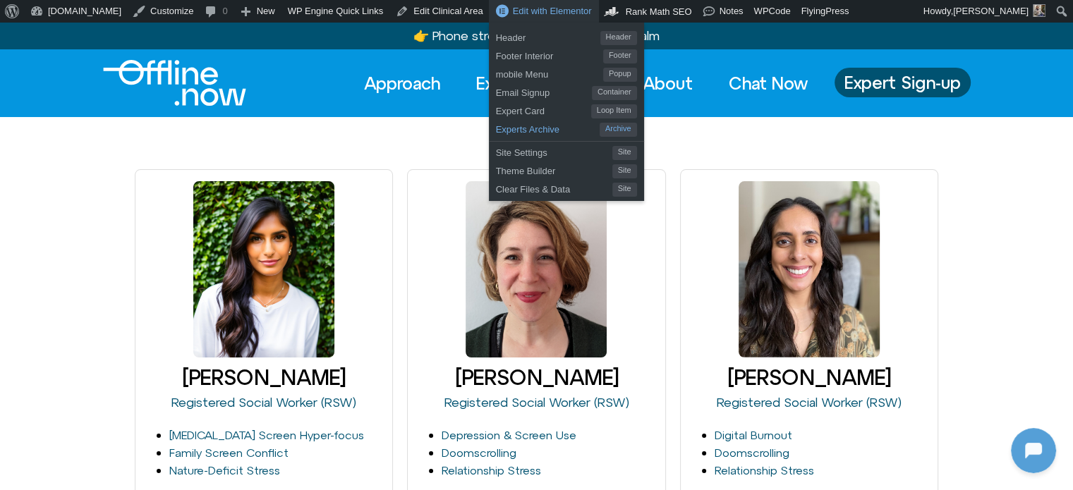
click at [496, 132] on span "Experts Archive" at bounding box center [548, 127] width 104 height 18
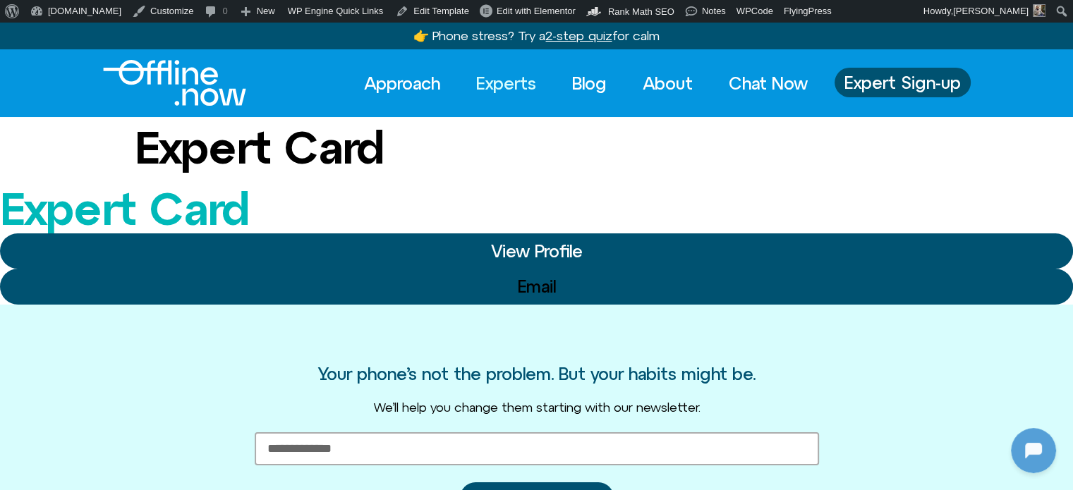
click at [505, 83] on link "Experts" at bounding box center [505, 83] width 85 height 31
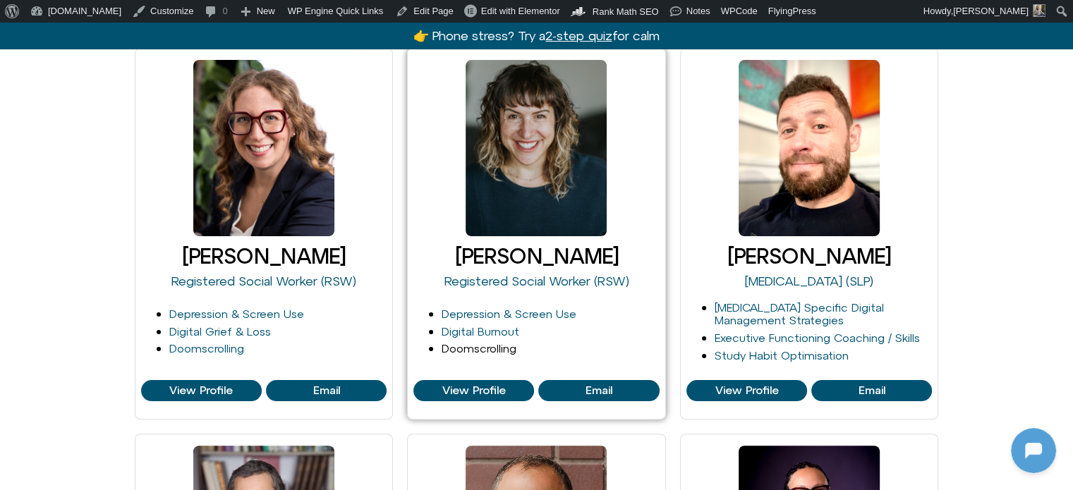
scroll to position [353, 0]
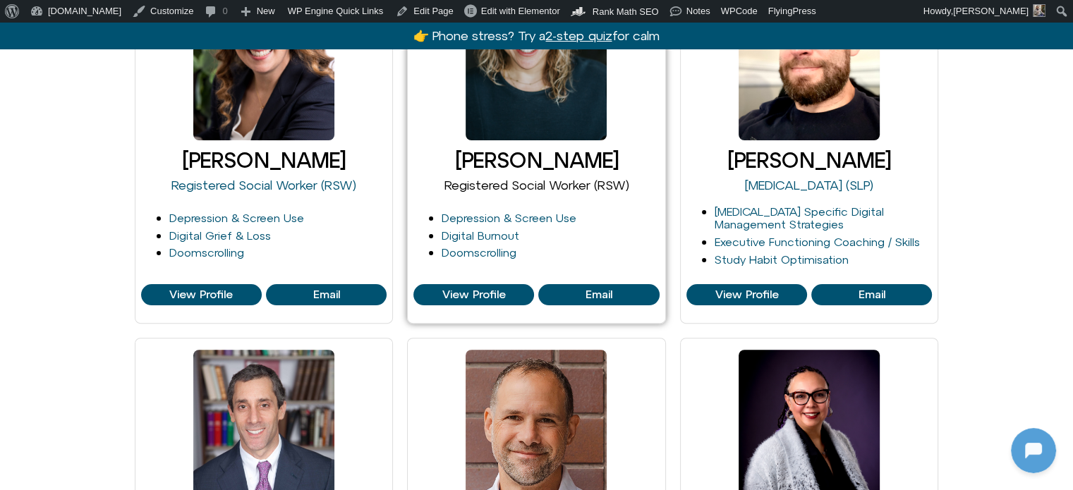
click at [511, 181] on link "Registered Social Worker (RSW)" at bounding box center [536, 185] width 185 height 15
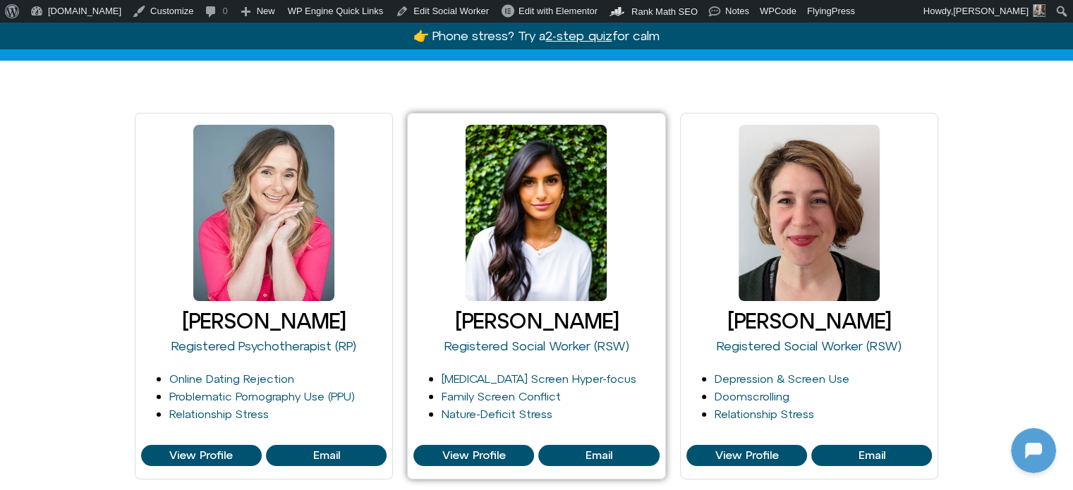
scroll to position [212, 0]
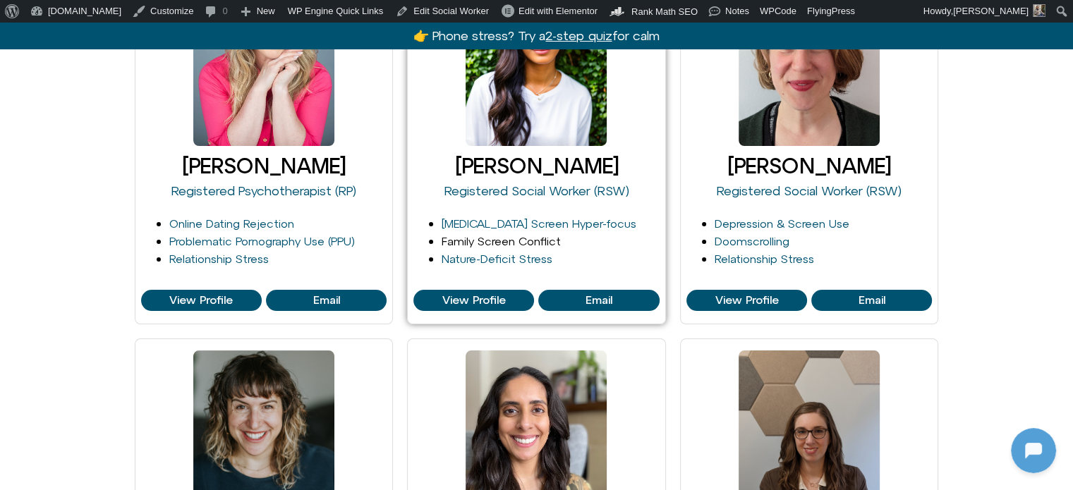
click at [456, 243] on link "Family Screen Conflict" at bounding box center [501, 241] width 119 height 13
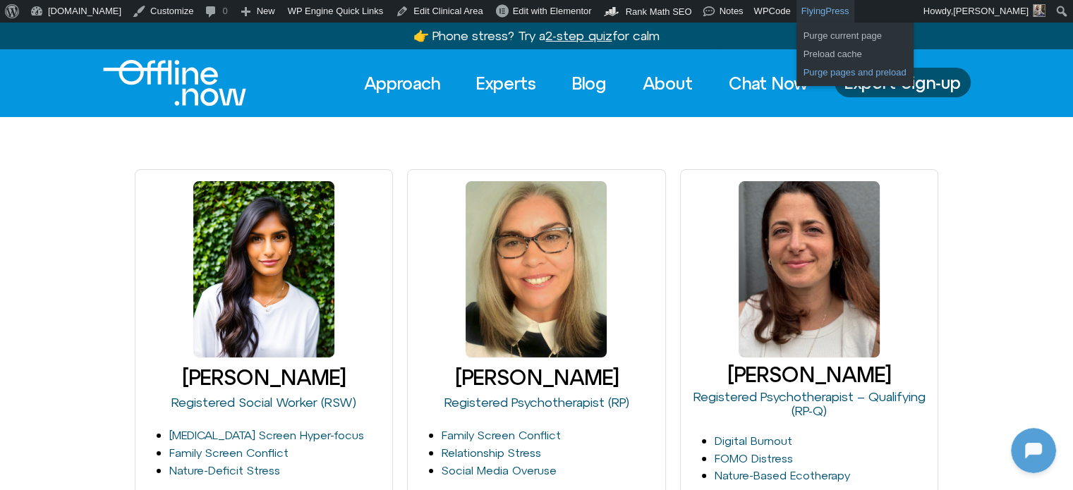
click at [796, 68] on link "Purge pages and preload" at bounding box center [854, 72] width 117 height 18
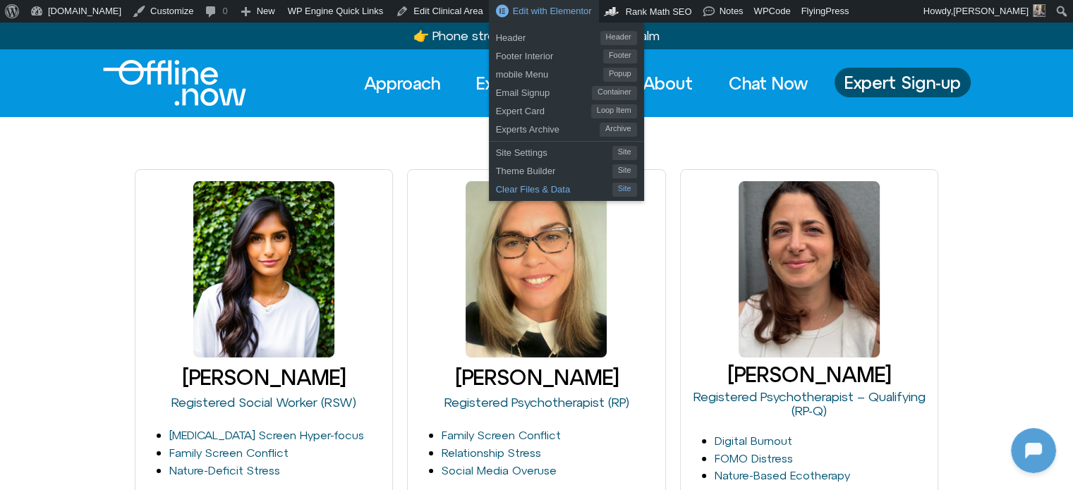
click at [506, 186] on span "Clear Files & Data" at bounding box center [554, 187] width 116 height 18
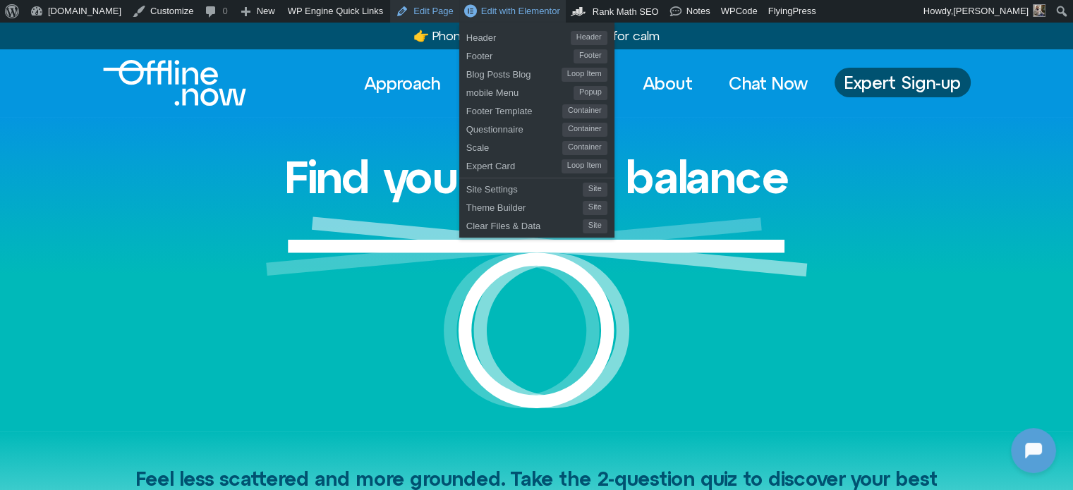
click at [390, 11] on link "Edit Page" at bounding box center [424, 11] width 68 height 23
